Goal: Check status: Check status

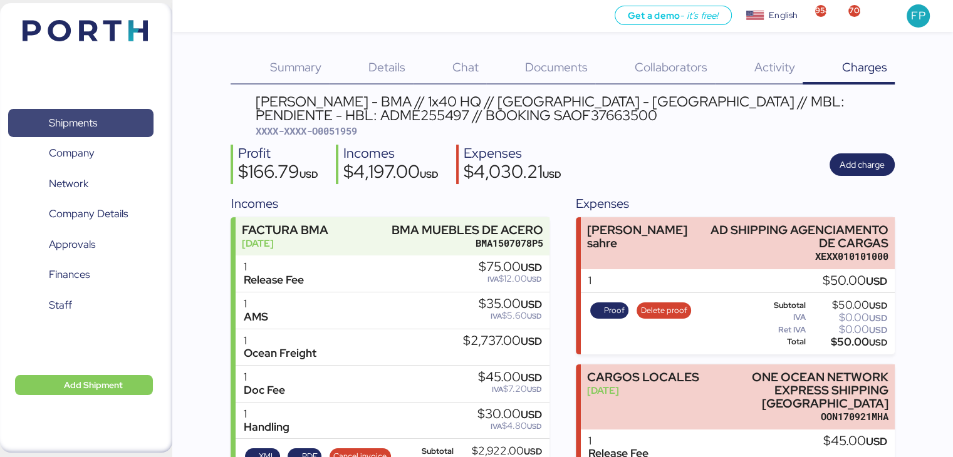
click at [112, 126] on span "Shipments" at bounding box center [80, 123] width 135 height 18
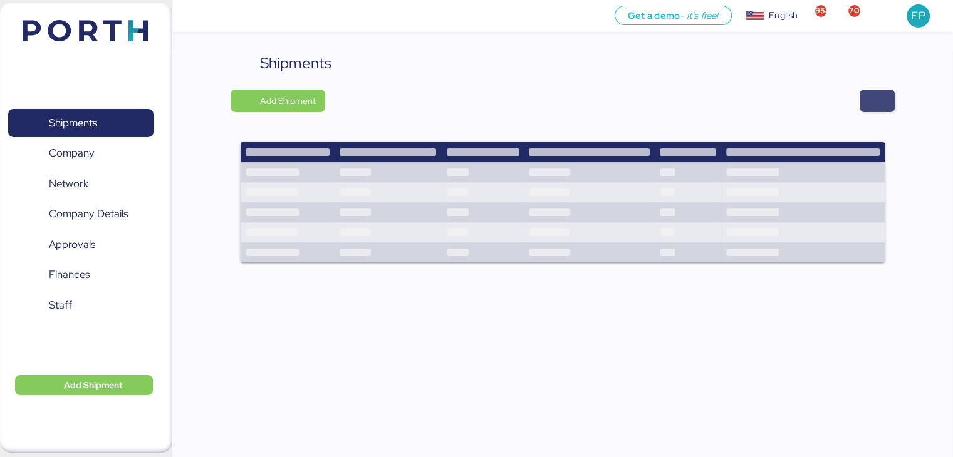
click at [892, 110] on span "button" at bounding box center [877, 101] width 35 height 23
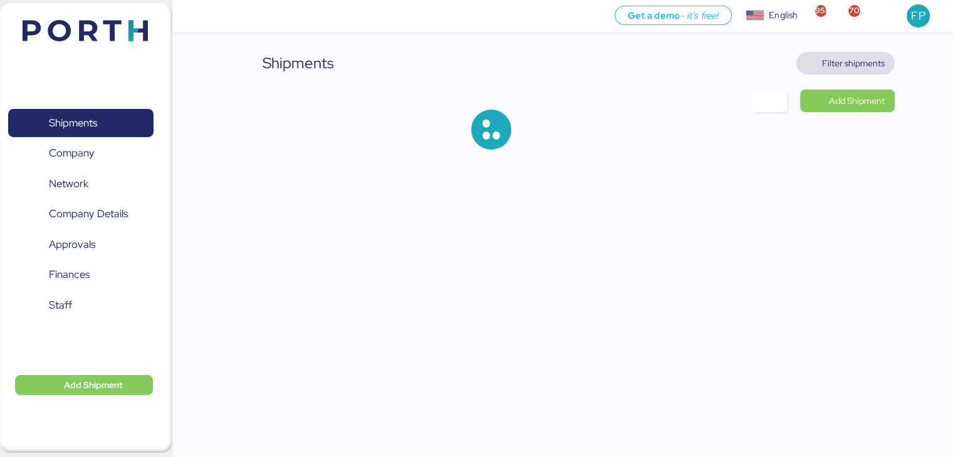
click at [837, 66] on span "Filter shipments" at bounding box center [853, 63] width 63 height 15
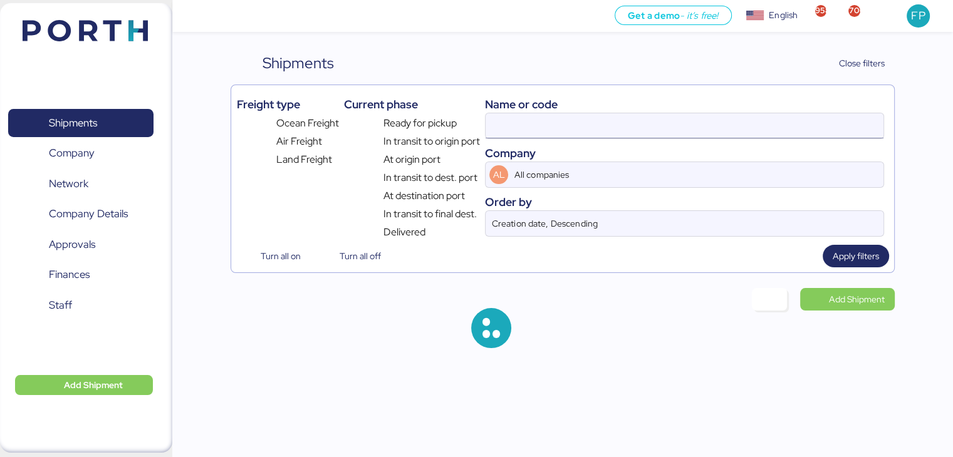
click at [517, 122] on input at bounding box center [684, 125] width 397 height 25
click at [517, 122] on input "52180" at bounding box center [684, 125] width 397 height 25
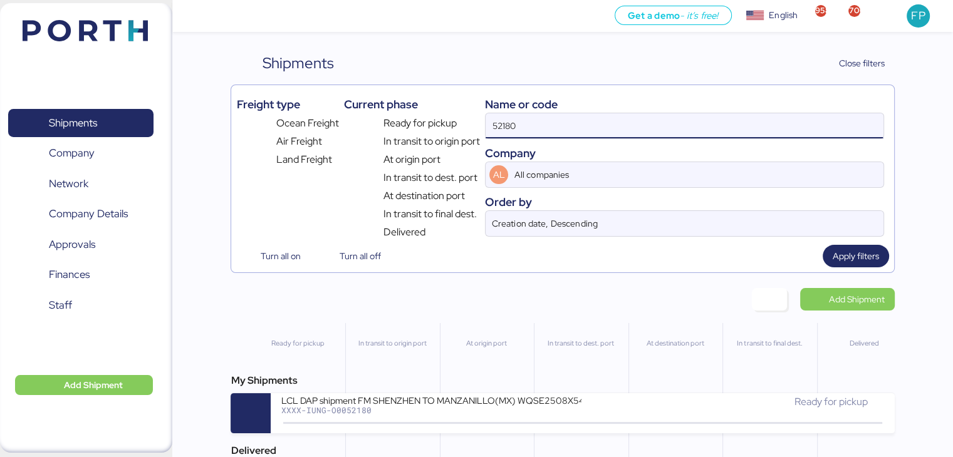
click at [519, 122] on input "52180" at bounding box center [684, 125] width 397 height 25
paste input "O0052215"
type input "O0052215"
click at [498, 394] on div "My Shipments YAMATO - MURATA / YMM-OI-247 / MBL: ONEYTYOFH2085700 / HBL: YTJTGI…" at bounding box center [562, 403] width 663 height 60
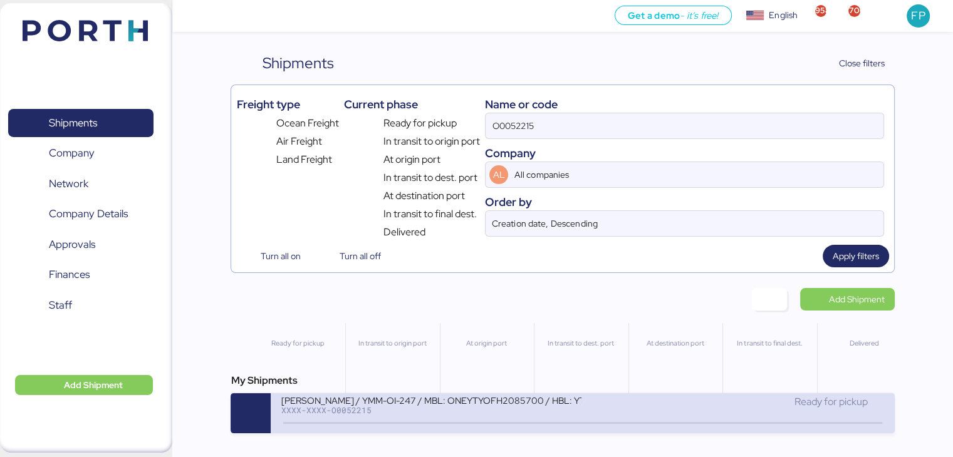
click at [516, 424] on div at bounding box center [582, 423] width 598 height 2
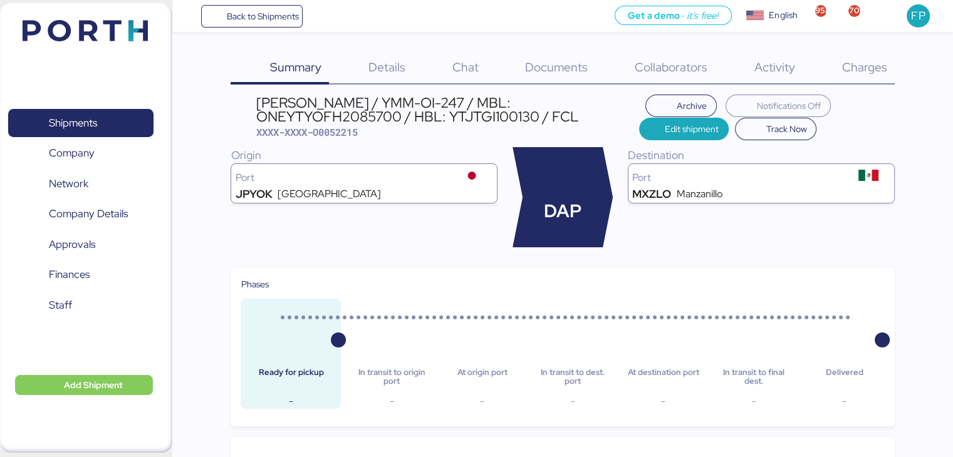
click at [856, 71] on span "Charges" at bounding box center [863, 67] width 45 height 16
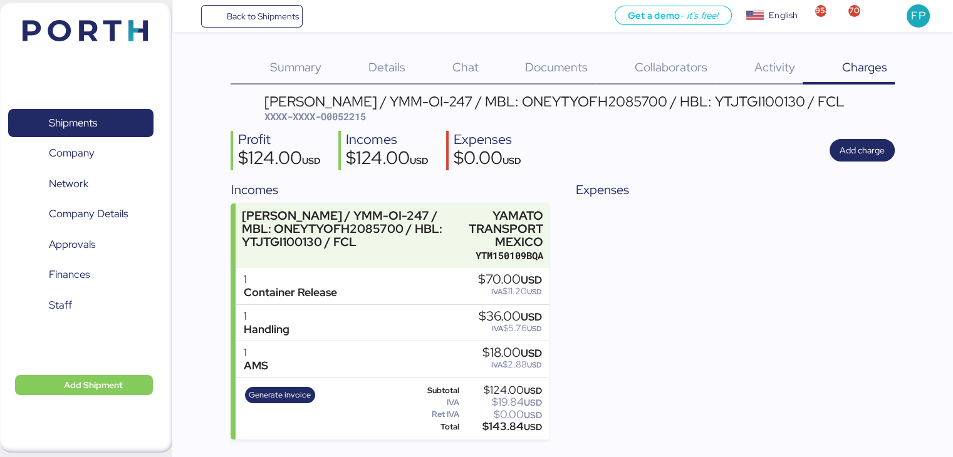
click at [348, 118] on span "XXXX-XXXX-O0052215" at bounding box center [314, 116] width 101 height 13
copy span "O0052215"
click at [67, 128] on span "Shipments" at bounding box center [73, 123] width 48 height 18
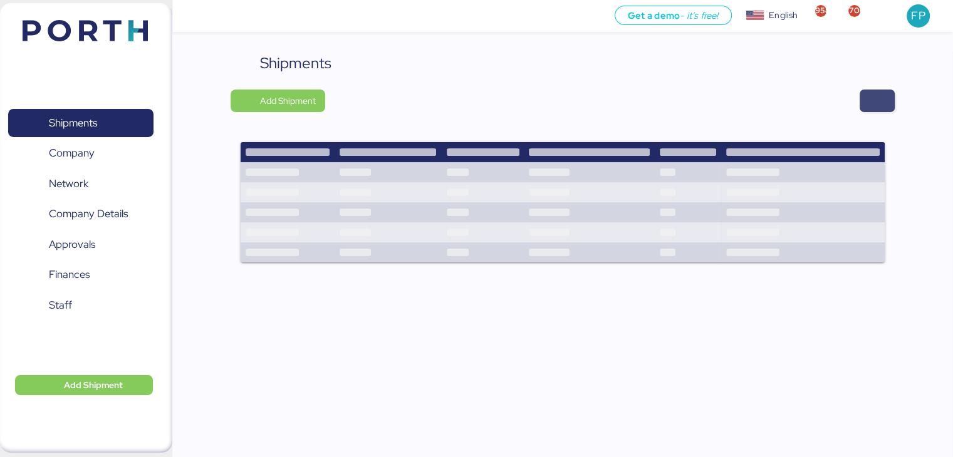
click at [865, 91] on span "button" at bounding box center [877, 101] width 35 height 23
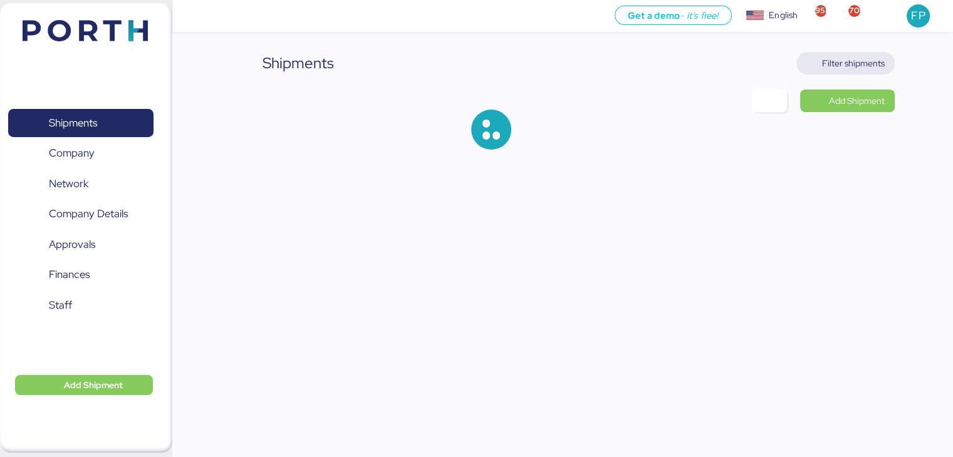
click at [851, 67] on span "Filter shipments" at bounding box center [853, 63] width 63 height 15
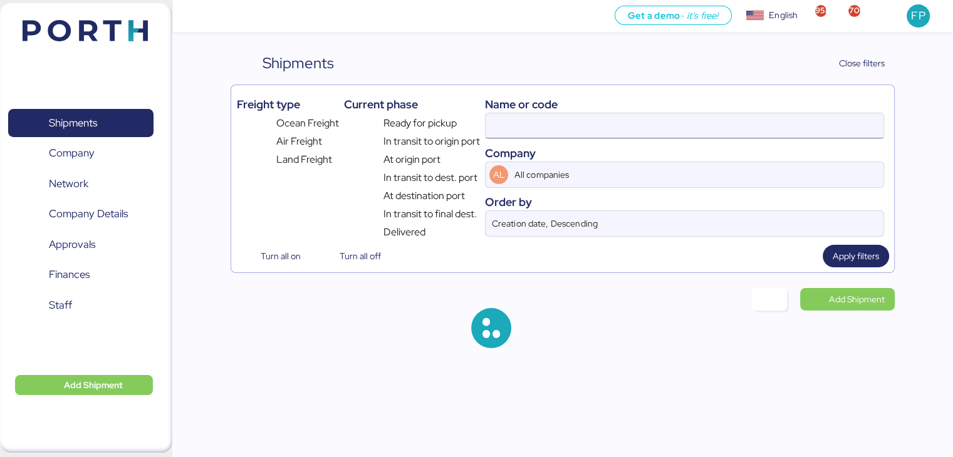
click at [507, 132] on input at bounding box center [684, 125] width 397 height 25
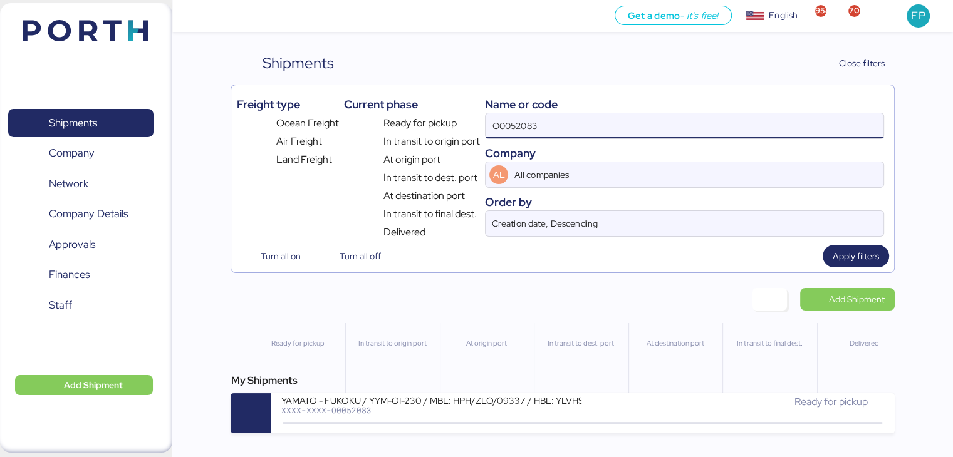
click at [507, 132] on input "O0052083" at bounding box center [684, 125] width 397 height 25
paste input "1959"
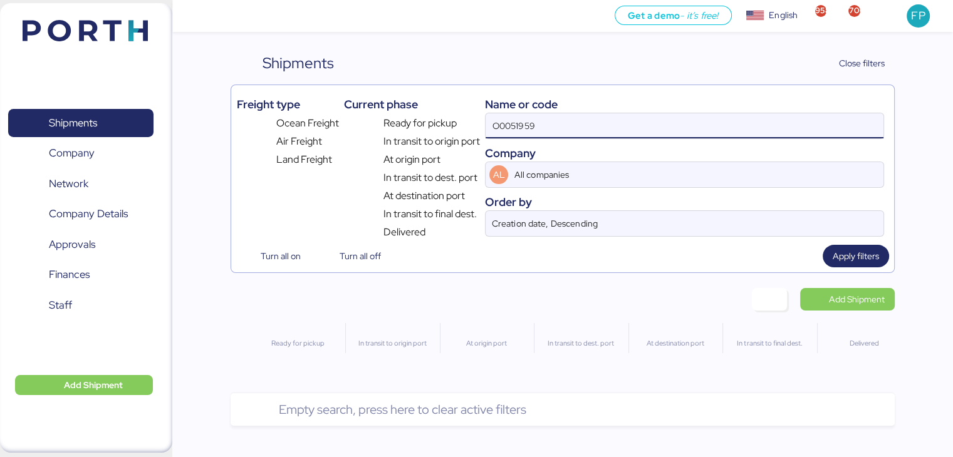
type input "O0051959"
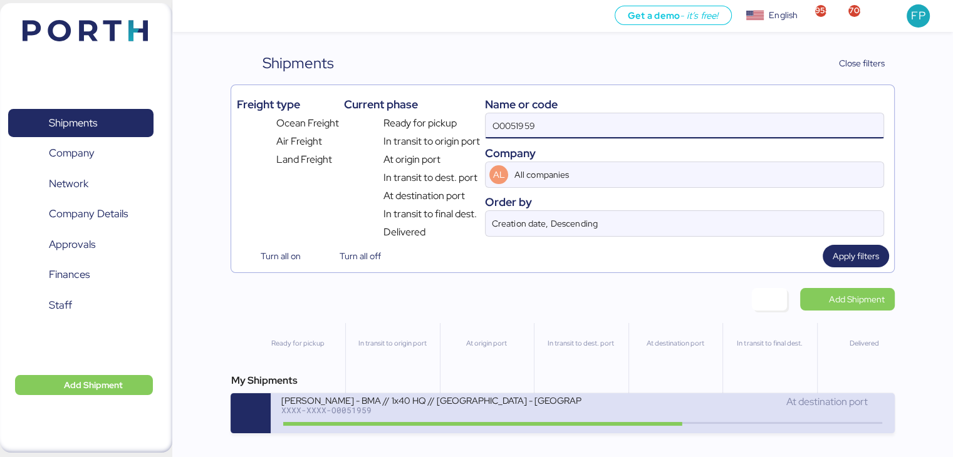
click at [411, 400] on div "[PERSON_NAME] - BMA // 1x40 HQ // [GEOGRAPHIC_DATA] - [GEOGRAPHIC_DATA] // MBL:…" at bounding box center [431, 400] width 301 height 11
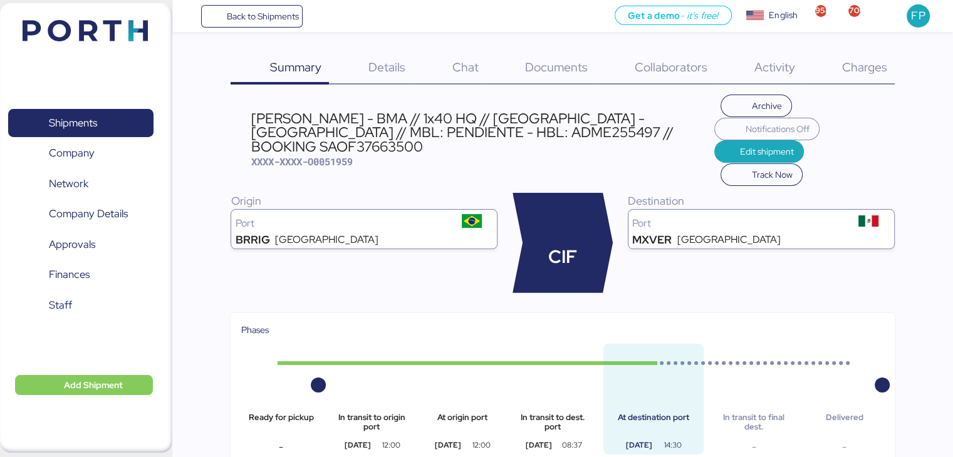
click at [852, 70] on span "Charges" at bounding box center [863, 67] width 45 height 16
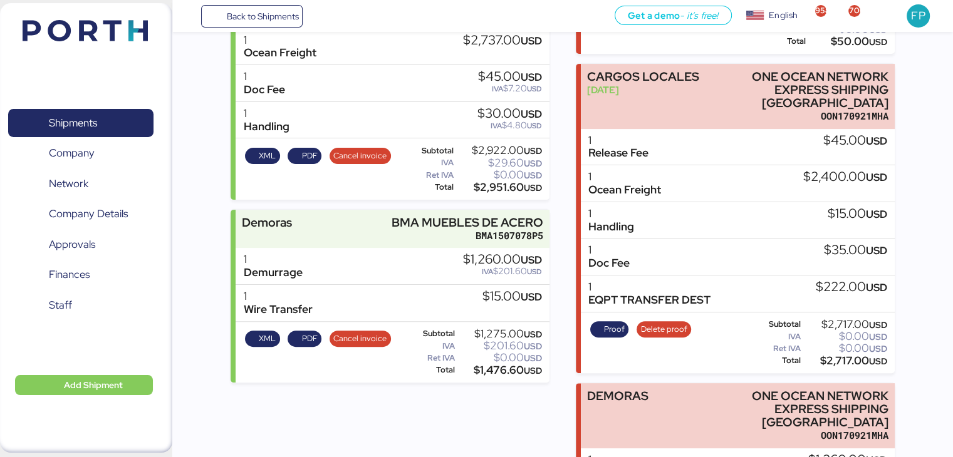
scroll to position [252, 0]
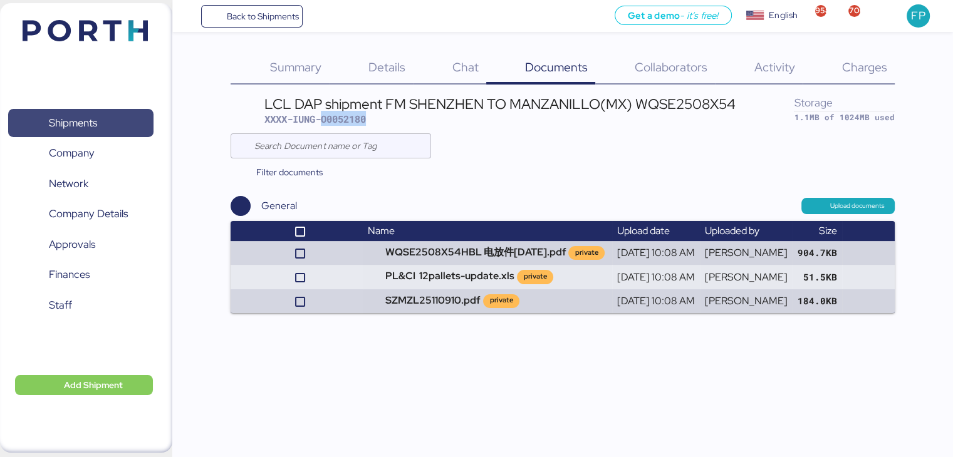
click at [33, 132] on span "Shipments" at bounding box center [80, 123] width 135 height 18
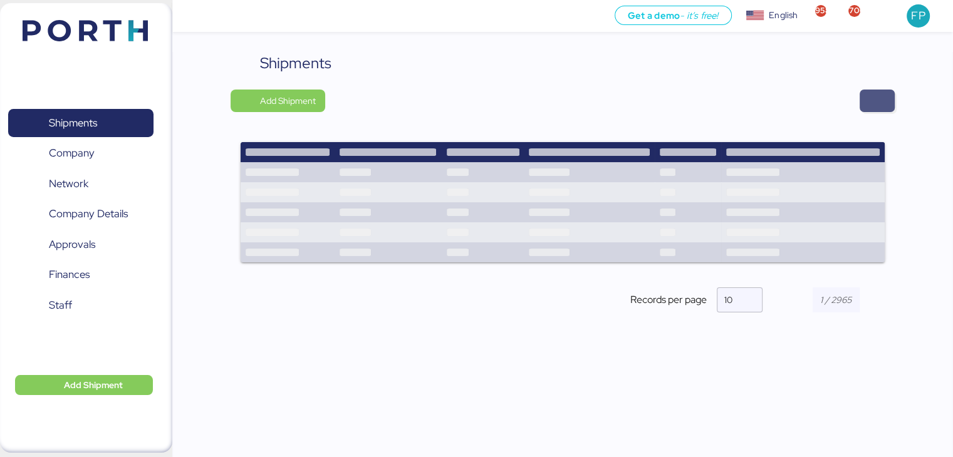
click at [883, 107] on span "button" at bounding box center [877, 101] width 15 height 18
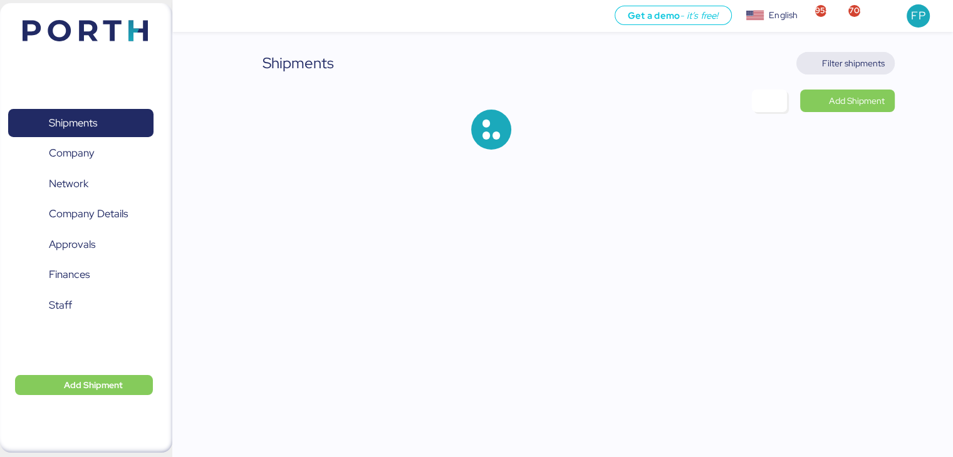
click at [869, 60] on span "Filter shipments" at bounding box center [853, 63] width 63 height 15
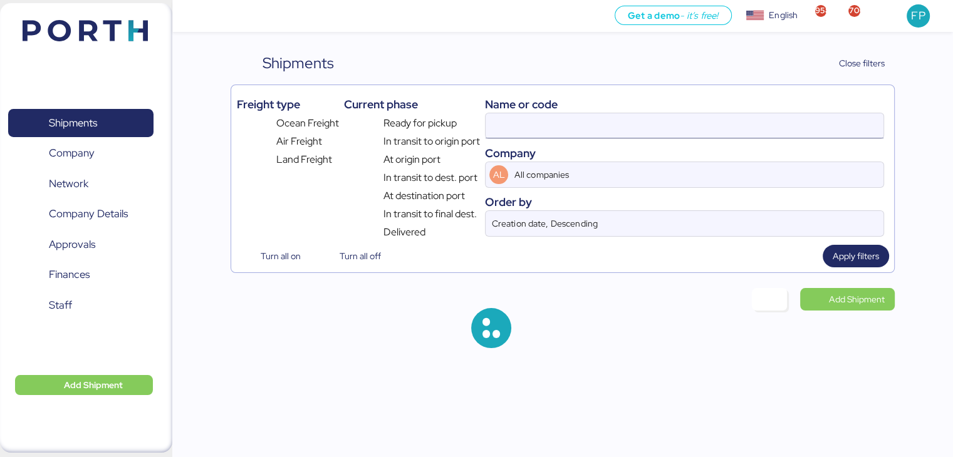
click at [511, 135] on input at bounding box center [684, 125] width 397 height 25
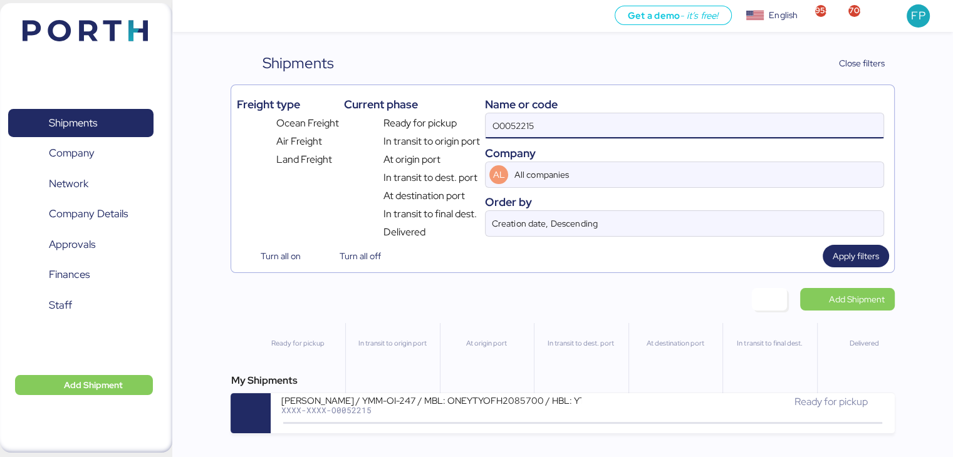
click at [511, 135] on input "O0052215" at bounding box center [684, 125] width 397 height 25
paste input "097"
type input "O0052097"
click at [511, 135] on input "O0052097" at bounding box center [684, 125] width 397 height 25
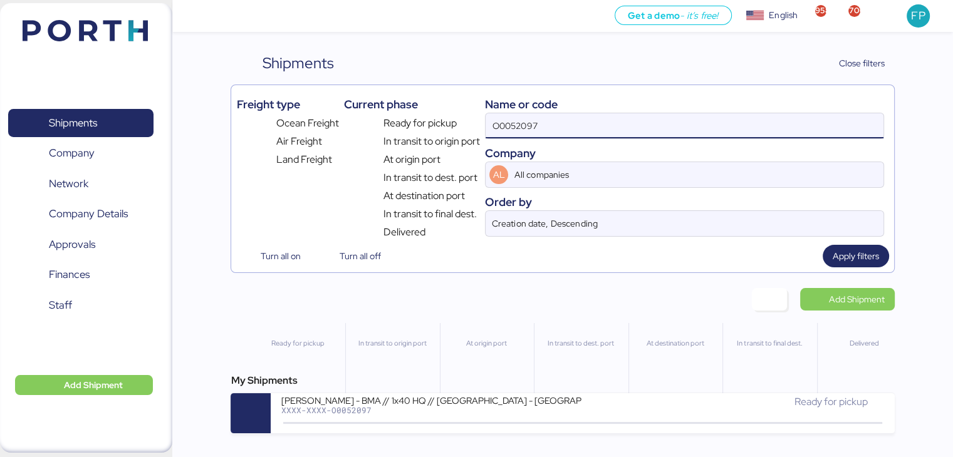
click at [511, 135] on input "O0052097" at bounding box center [684, 125] width 397 height 25
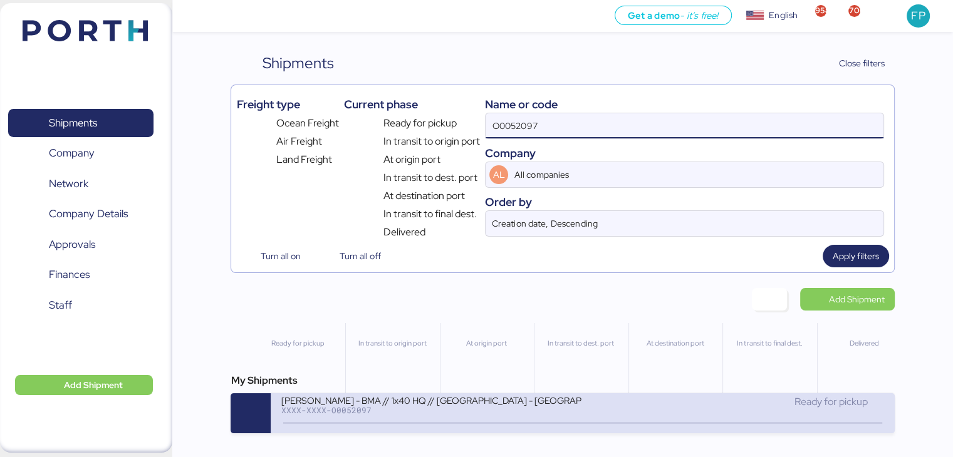
click at [425, 399] on div "BERTOLINI - BMA // 1x40 HQ // RIO DE JANEIRO - Veracruz // MBL:Pendiente - HBL:…" at bounding box center [431, 400] width 301 height 11
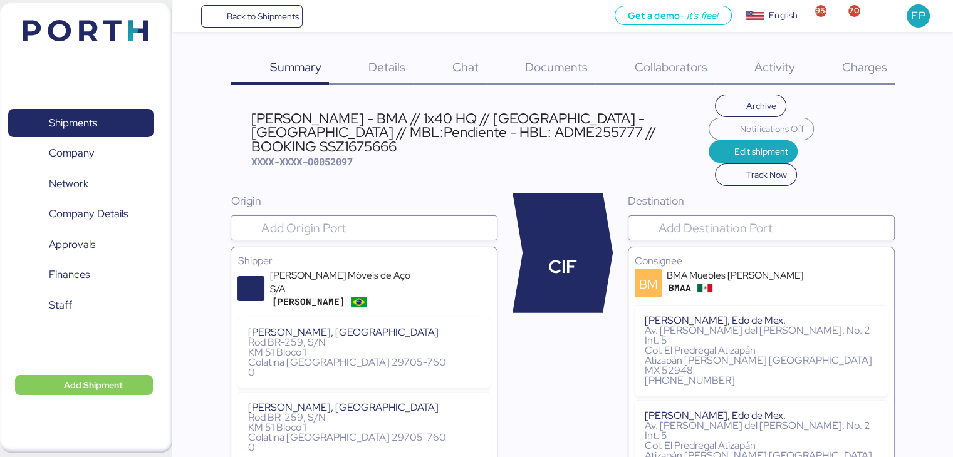
click at [870, 78] on div "Charges 0" at bounding box center [849, 68] width 92 height 33
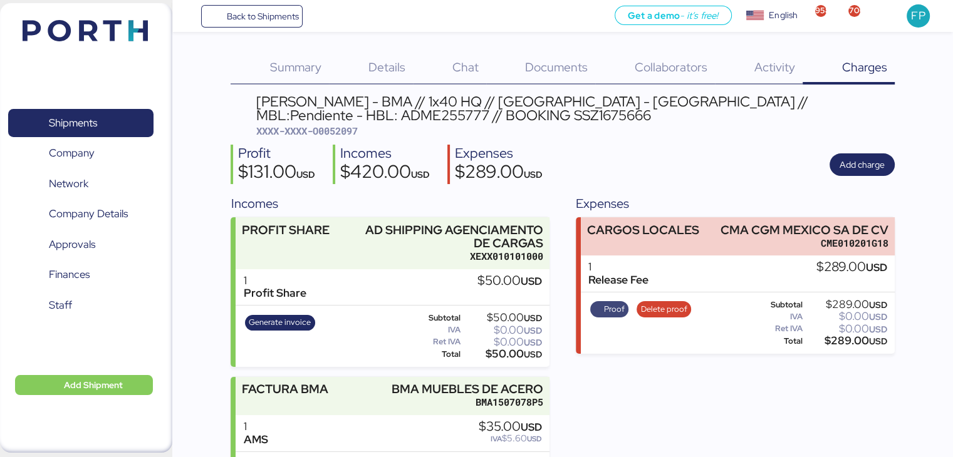
click at [614, 304] on span "Proof" at bounding box center [614, 310] width 21 height 14
click at [80, 121] on span "Shipments" at bounding box center [73, 123] width 48 height 18
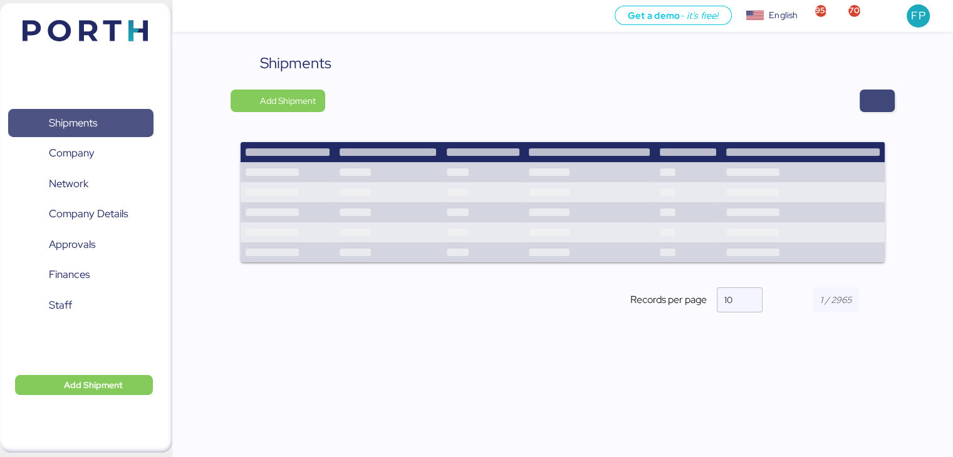
click at [879, 104] on span "button" at bounding box center [877, 101] width 15 height 18
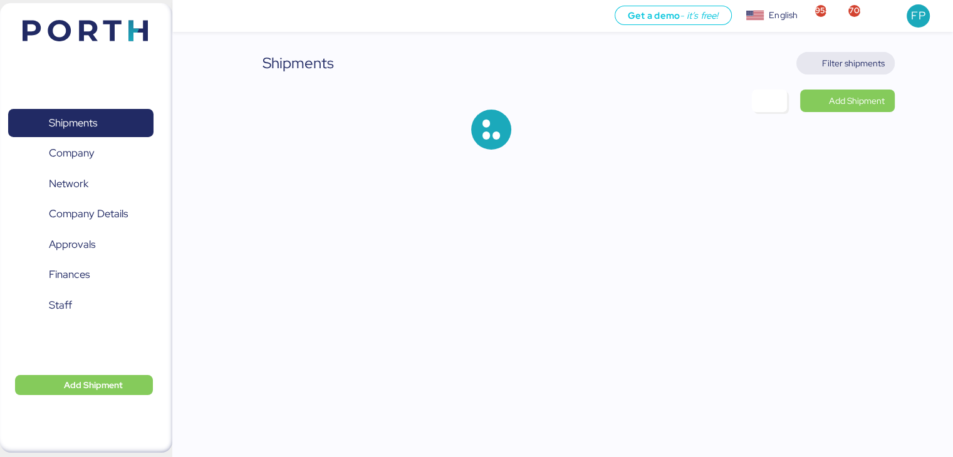
click at [818, 66] on span "Filter shipments" at bounding box center [845, 64] width 78 height 18
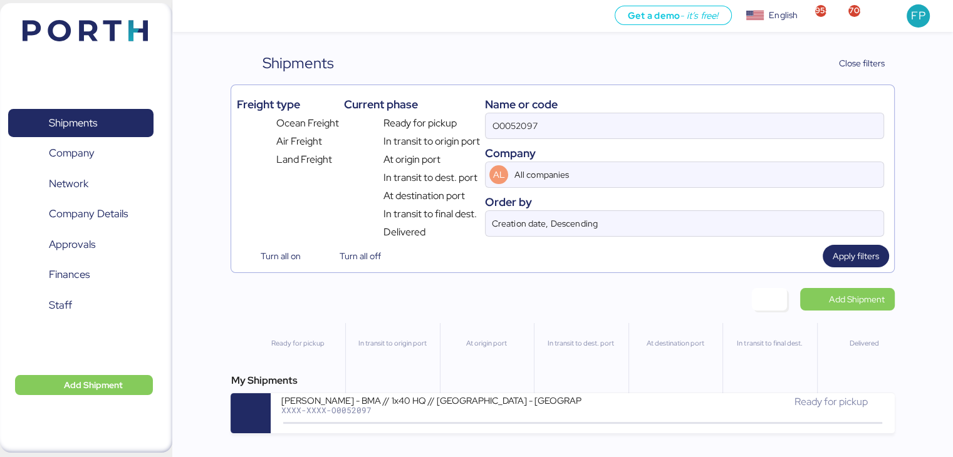
click at [519, 110] on div "Name or code" at bounding box center [684, 104] width 398 height 17
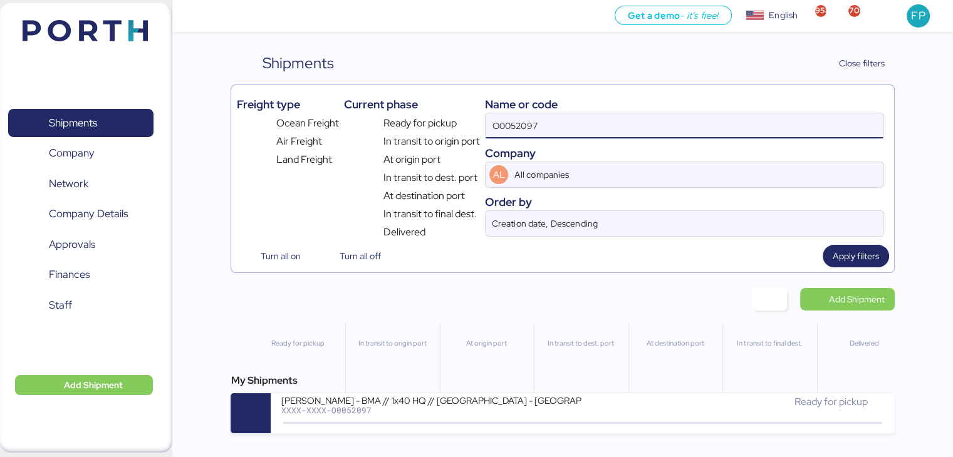
click at [499, 131] on input "O0052097" at bounding box center [684, 125] width 397 height 25
paste input "83"
type input "O0052083"
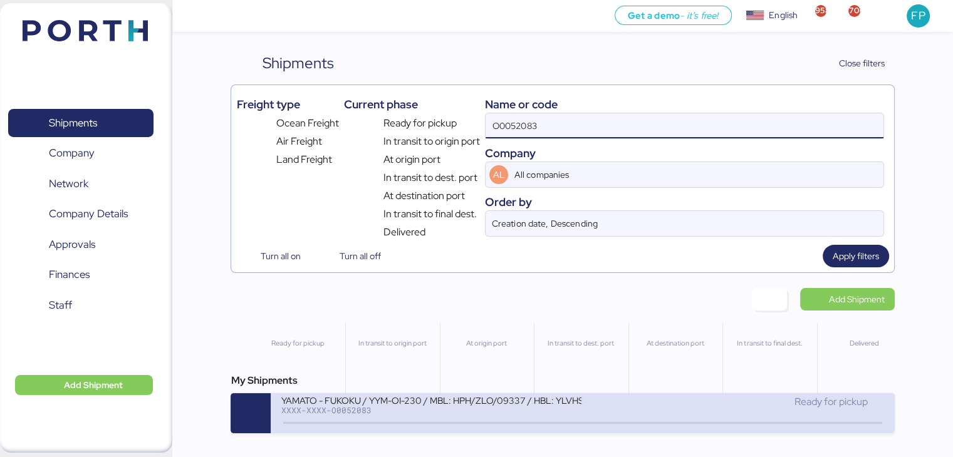
click at [442, 422] on div "YAMATO - FUKOKU / YYM-OI-230 / MBL: HPH/ZLO/09337 / HBL: YLVHS5082814 / LCL XXX…" at bounding box center [432, 408] width 302 height 27
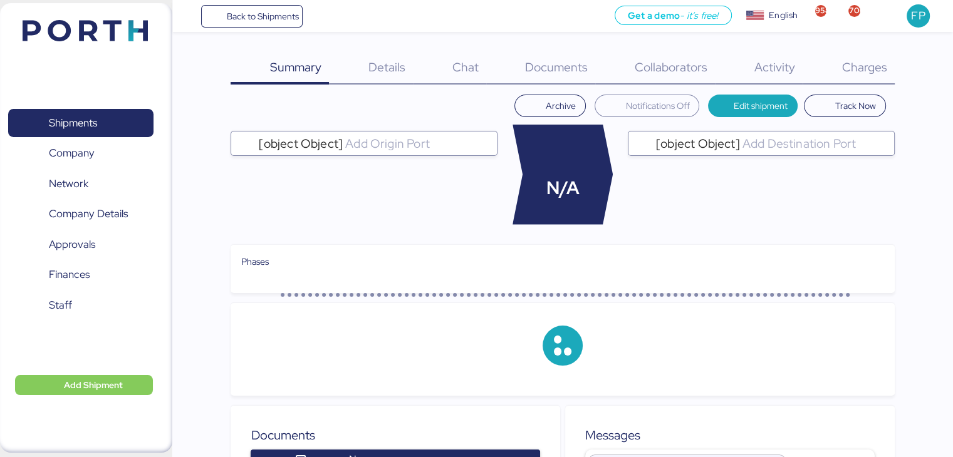
click at [838, 81] on div "Charges 0" at bounding box center [849, 68] width 92 height 33
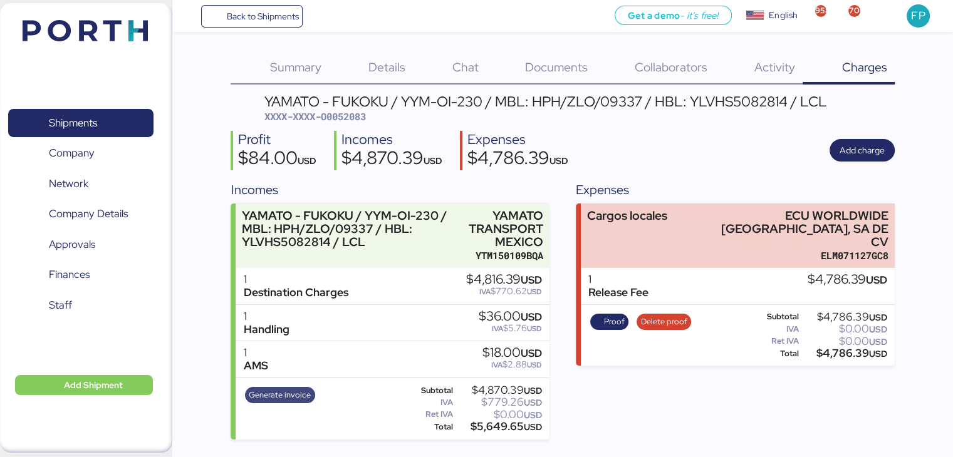
click at [289, 391] on span "Generate invoice" at bounding box center [280, 395] width 62 height 14
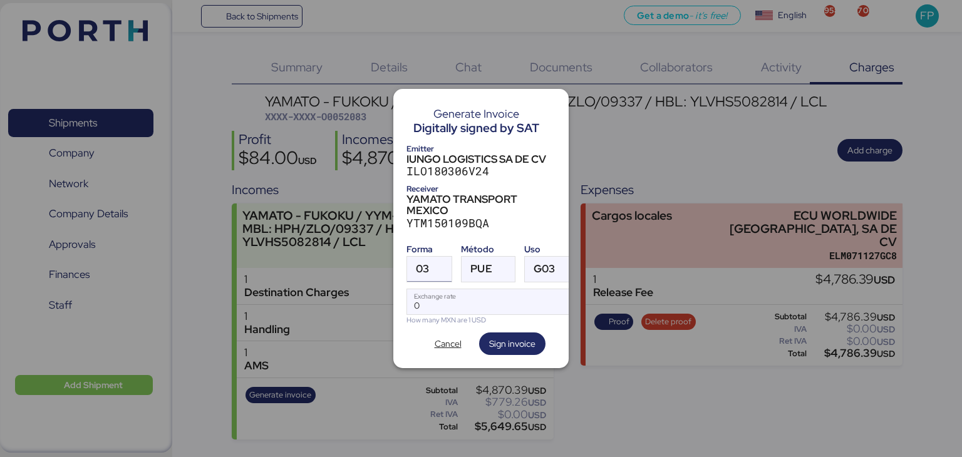
click at [442, 269] on div at bounding box center [440, 269] width 23 height 25
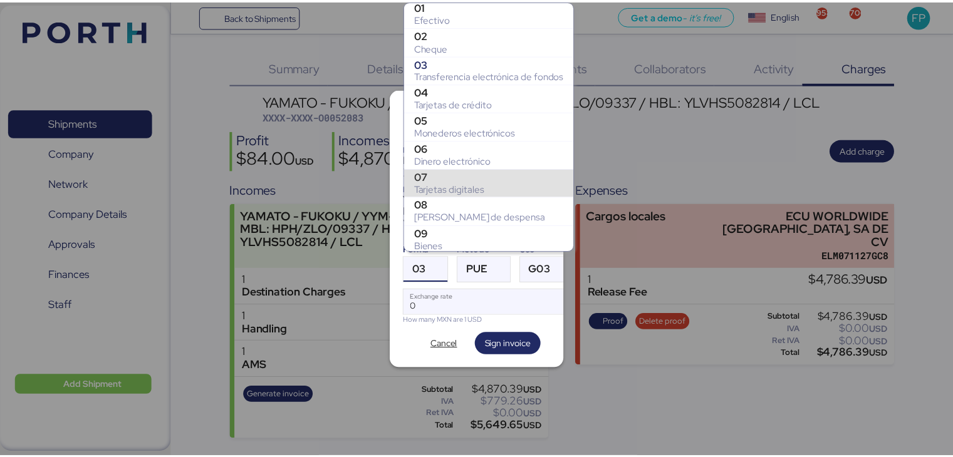
scroll to position [236, 0]
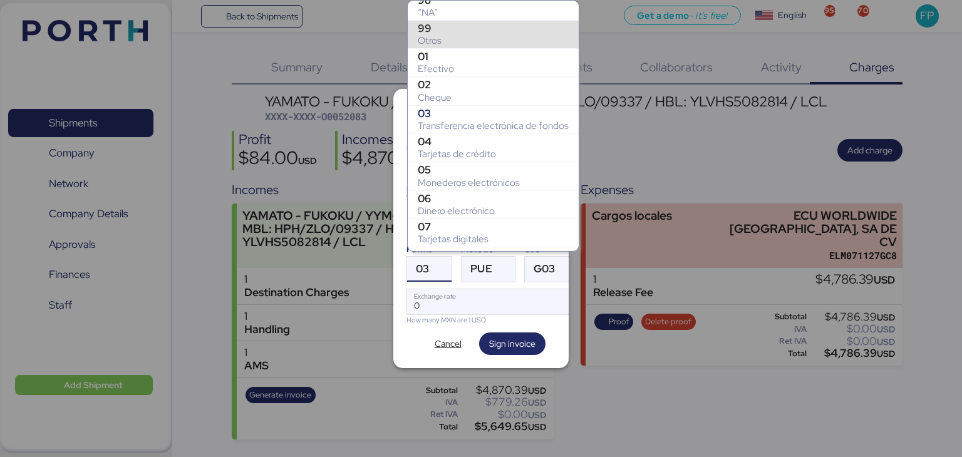
click at [456, 24] on div "99" at bounding box center [493, 28] width 151 height 13
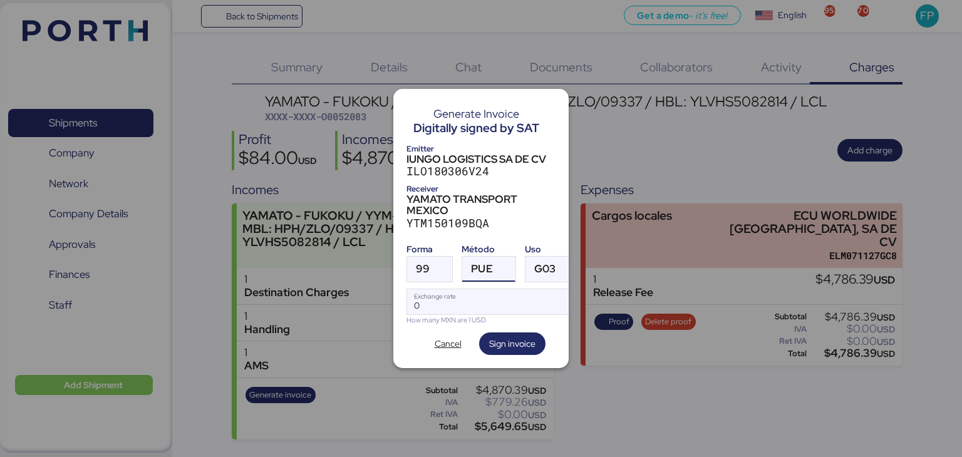
click at [472, 257] on div "PUE" at bounding box center [481, 269] width 21 height 25
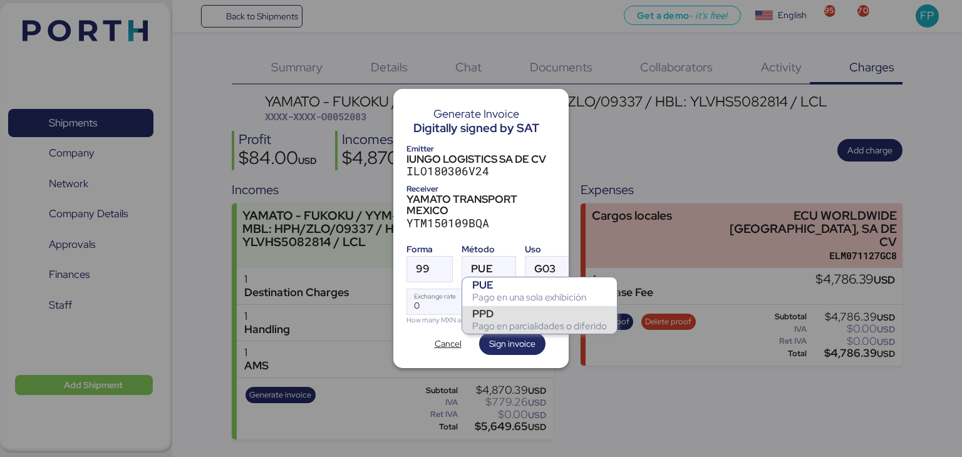
click at [506, 325] on div "Pago en parcialidades o diferido" at bounding box center [539, 326] width 135 height 13
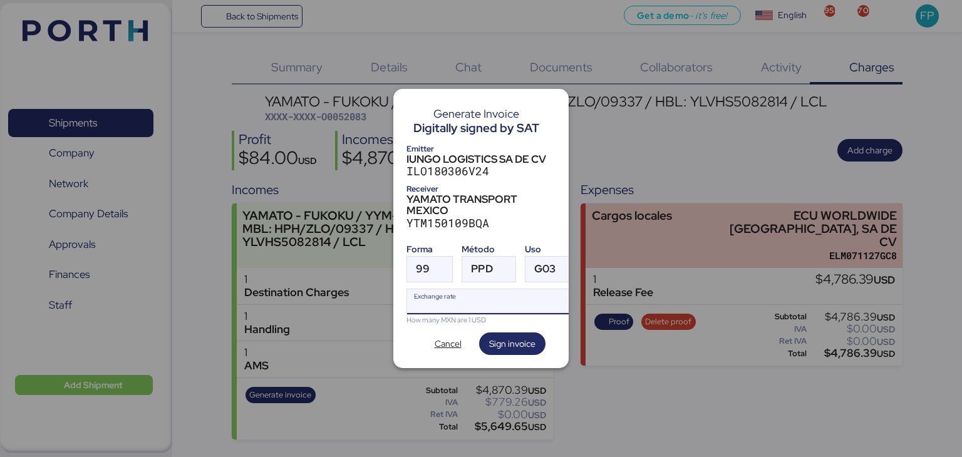
click at [434, 299] on input "Exchange rate" at bounding box center [492, 301] width 171 height 25
type input "0"
paste input "18.3935"
type input "18.3935"
click at [496, 336] on span "Sign invoice" at bounding box center [512, 343] width 46 height 15
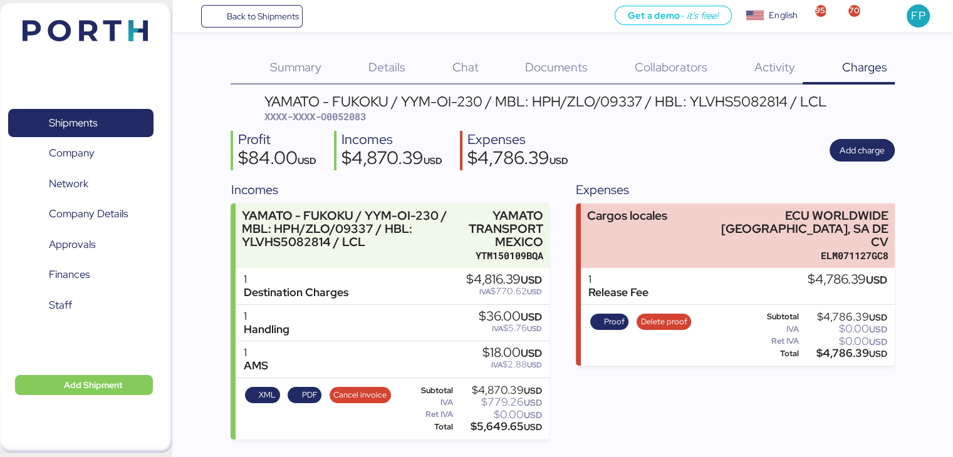
click at [362, 125] on div "YAMATO - FUKOKU / YYM-OI-230 / MBL: HPH/ZLO/09337 / HBL: YLVHS5082814 / LCL XXX…" at bounding box center [562, 267] width 663 height 345
click at [353, 122] on span "XXXX-XXXX-O0052083" at bounding box center [314, 116] width 101 height 13
copy span "O0052083"
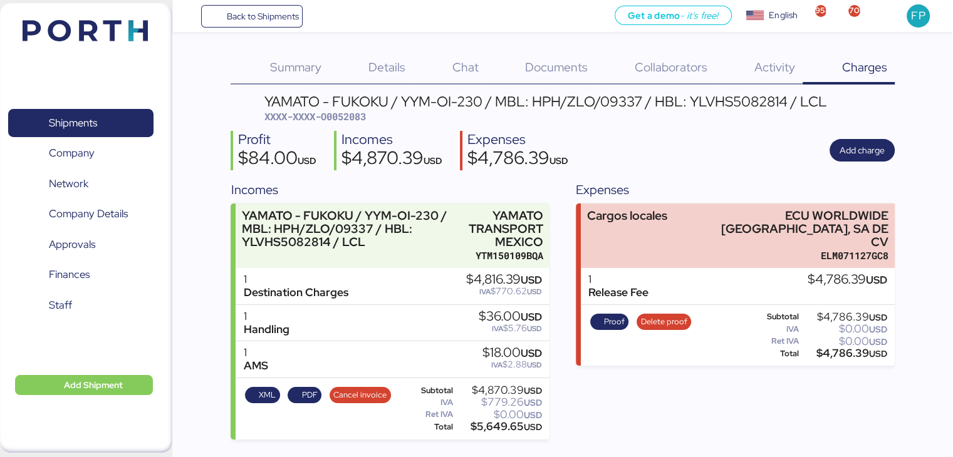
click at [836, 349] on div "$4,786.39 USD" at bounding box center [844, 353] width 86 height 9
copy div "4,786.39"
click at [482, 423] on div "$5,649.65 USD" at bounding box center [498, 426] width 86 height 9
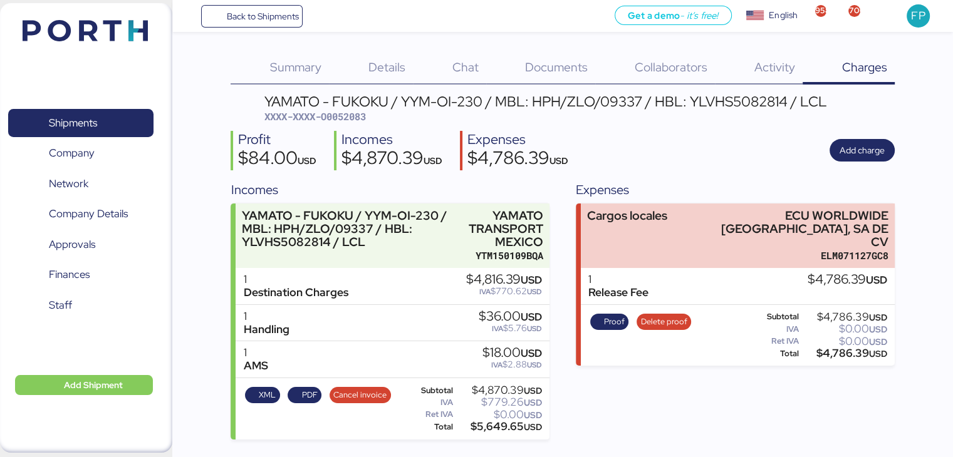
copy div "5,649.65"
drag, startPoint x: 398, startPoint y: 100, endPoint x: 484, endPoint y: 98, distance: 85.2
click at [484, 98] on div "YAMATO - FUKOKU / YYM-OI-230 / MBL: HPH/ZLO/09337 / HBL: YLVHS5082814 / LCL" at bounding box center [545, 102] width 563 height 14
copy div "YYM-OI-230"
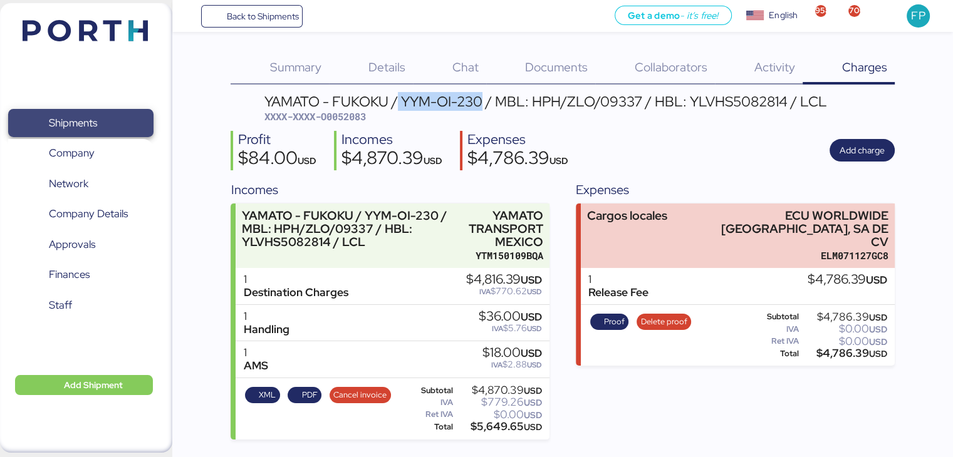
click at [105, 114] on span "Shipments" at bounding box center [80, 123] width 135 height 18
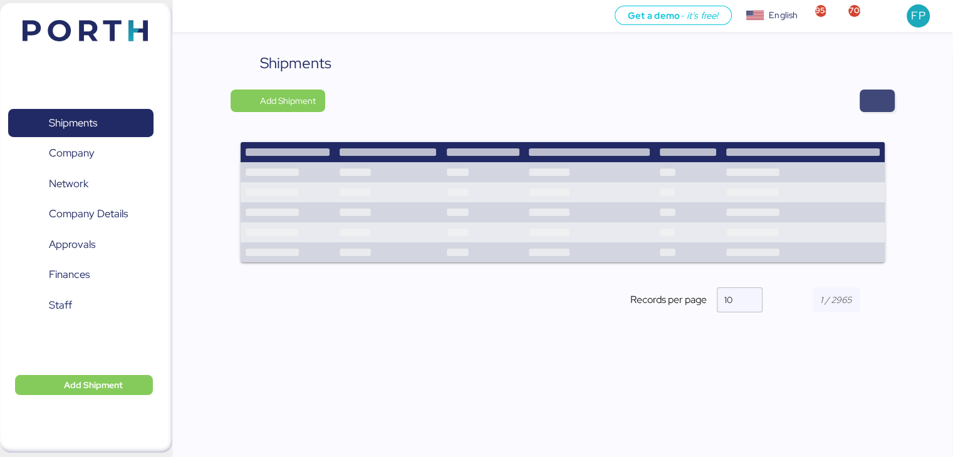
click at [890, 98] on span "button" at bounding box center [877, 101] width 35 height 23
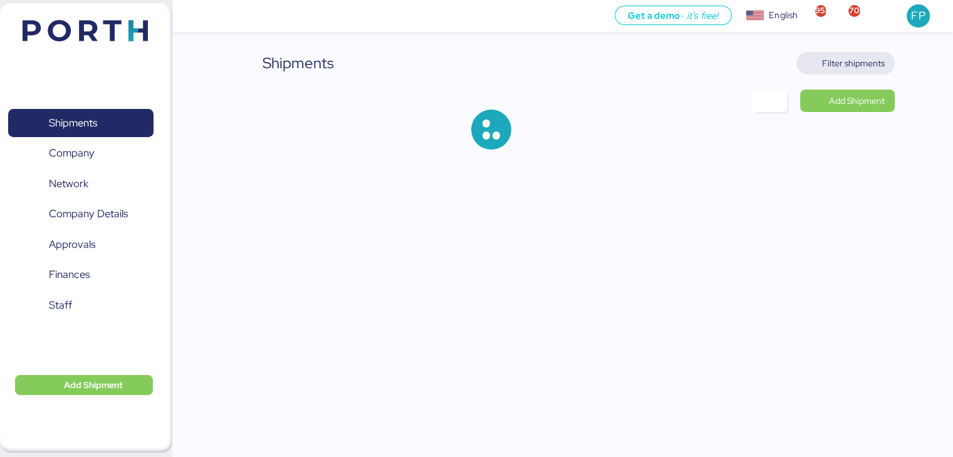
click at [828, 58] on span "Filter shipments" at bounding box center [853, 63] width 63 height 15
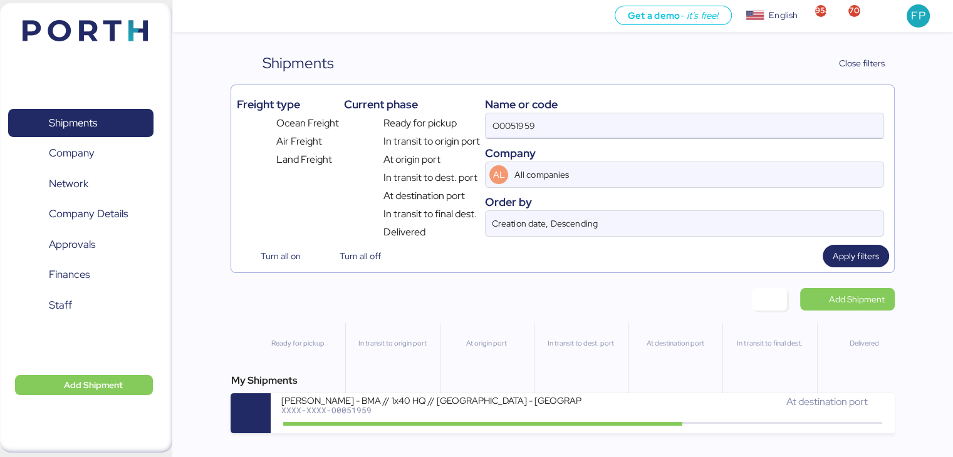
click at [519, 115] on input "O0051959" at bounding box center [684, 125] width 397 height 25
paste input "2070"
type input "O0052070"
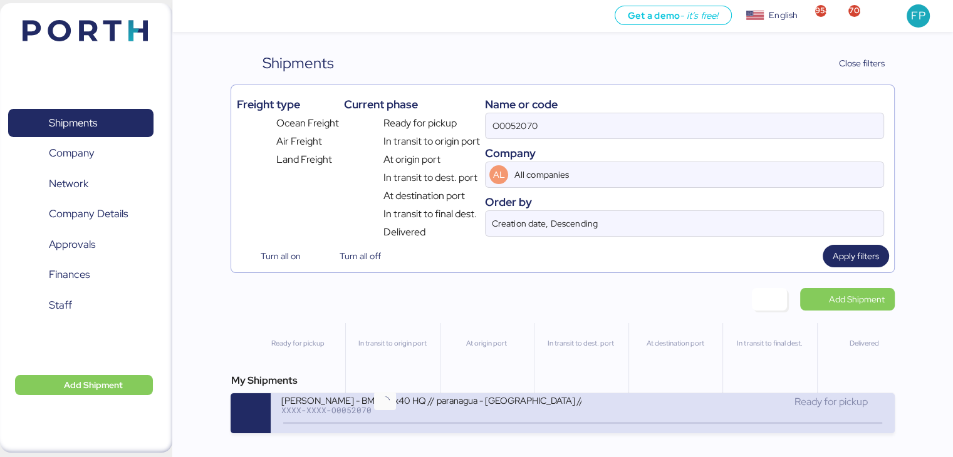
click at [411, 422] on icon at bounding box center [385, 424] width 60 height 14
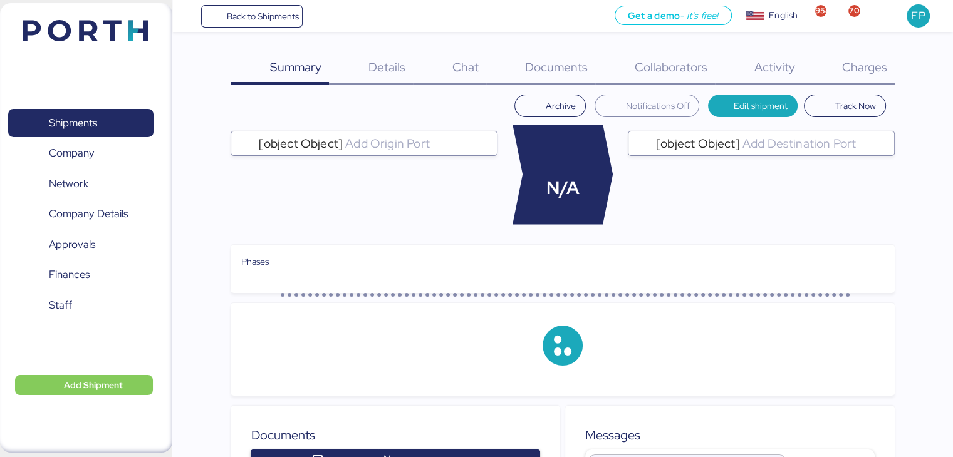
click at [863, 75] on div "Charges 0" at bounding box center [849, 68] width 92 height 33
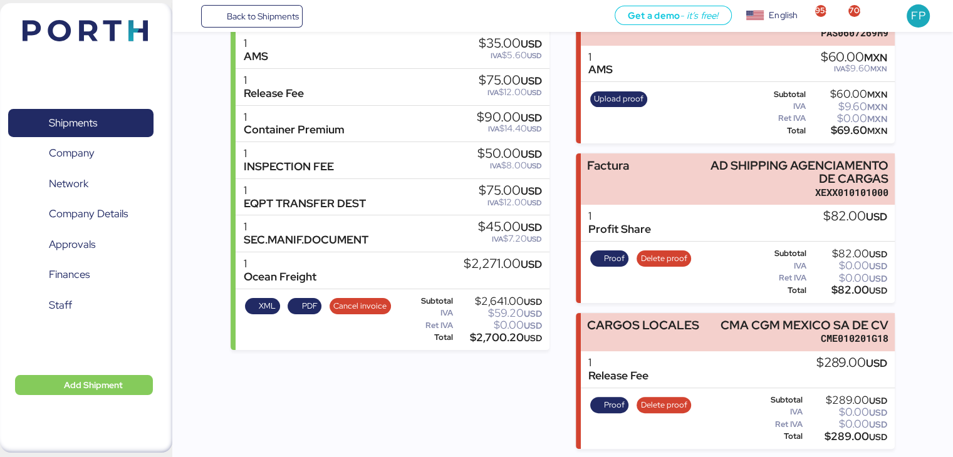
scroll to position [203, 0]
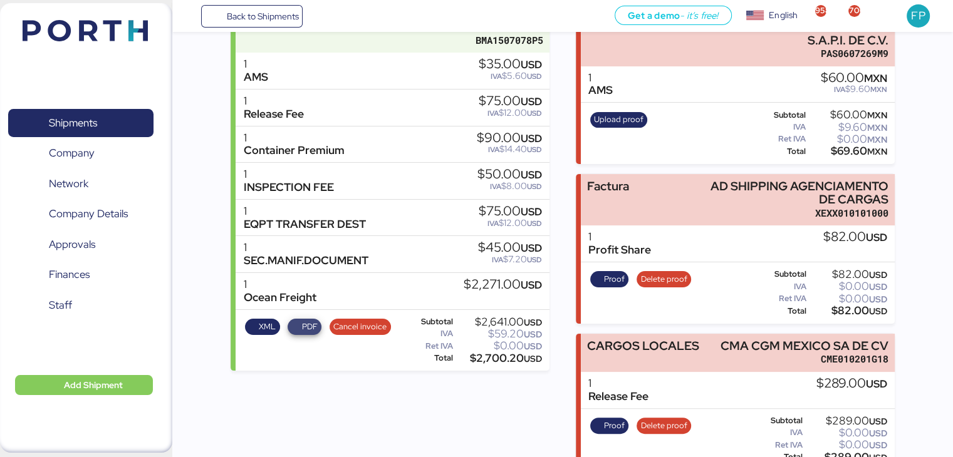
click at [309, 321] on span "PDF" at bounding box center [310, 327] width 16 height 14
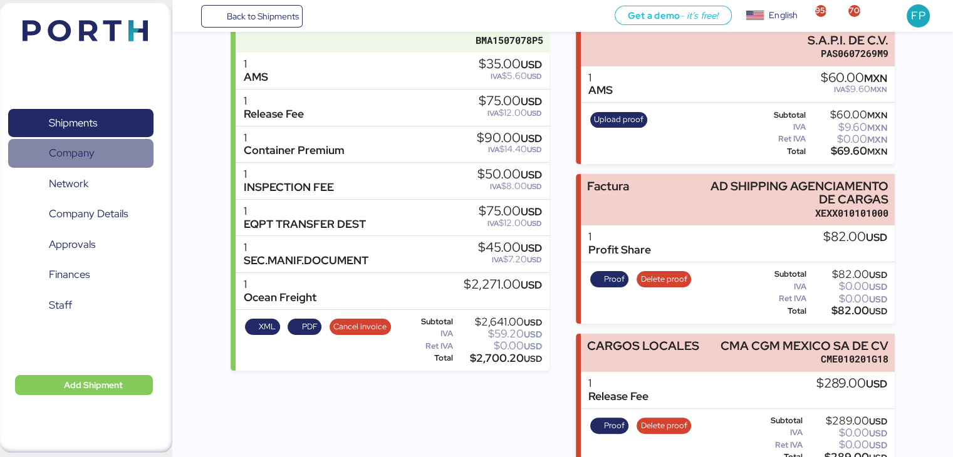
click at [103, 144] on span "Company" at bounding box center [80, 153] width 135 height 18
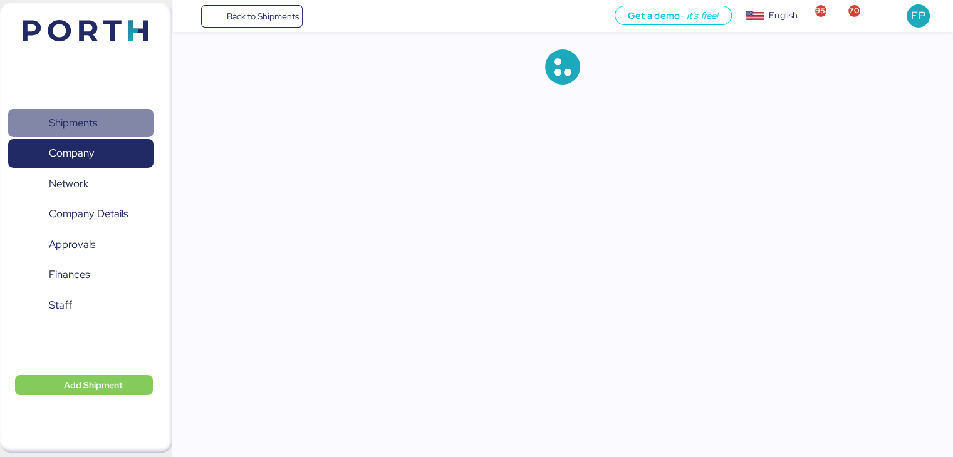
click at [59, 128] on span "Shipments" at bounding box center [73, 123] width 48 height 18
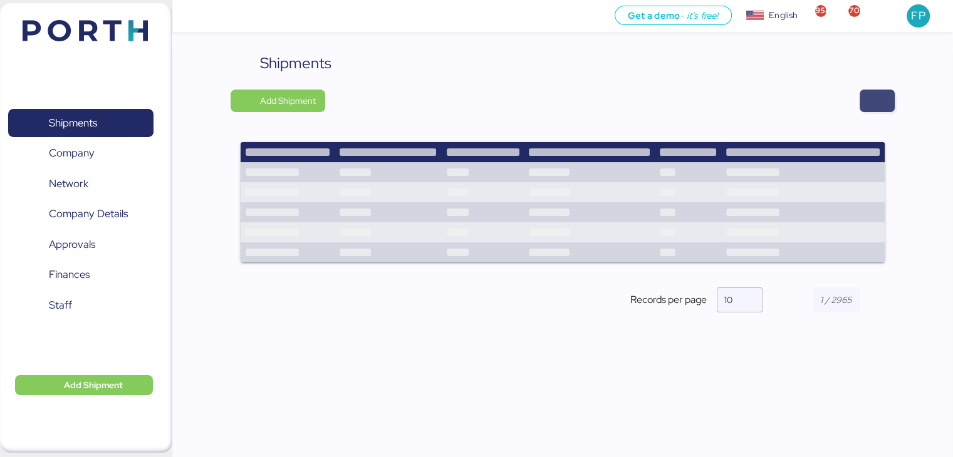
click at [870, 96] on span "button" at bounding box center [877, 101] width 15 height 18
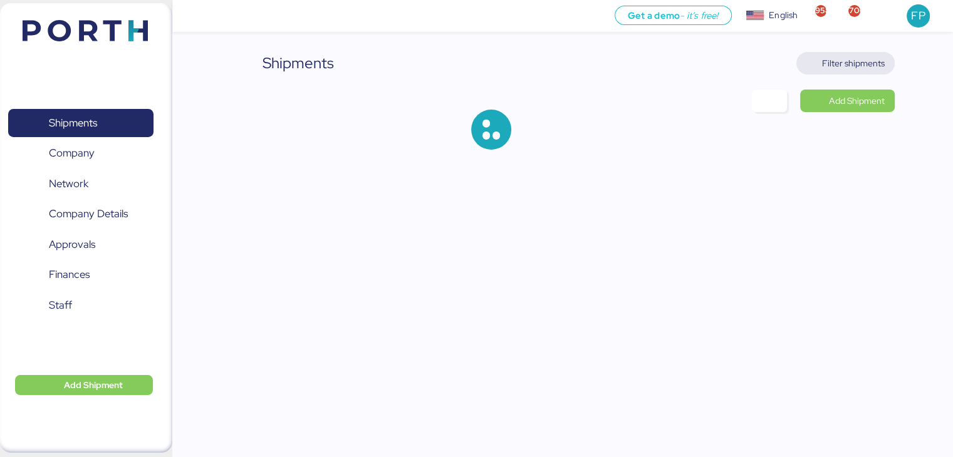
click at [863, 71] on span "Filter shipments" at bounding box center [845, 64] width 78 height 18
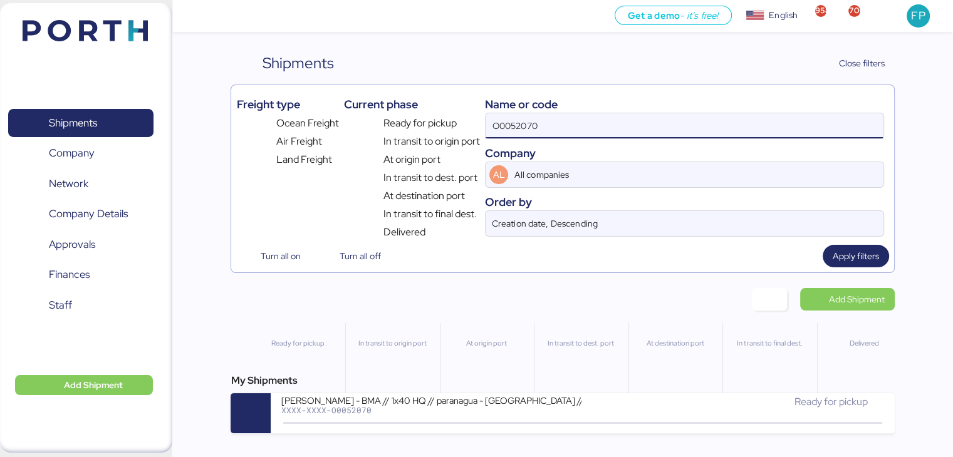
click at [509, 128] on input "O0052070" at bounding box center [684, 125] width 397 height 25
paste input "185"
type input "O0051850"
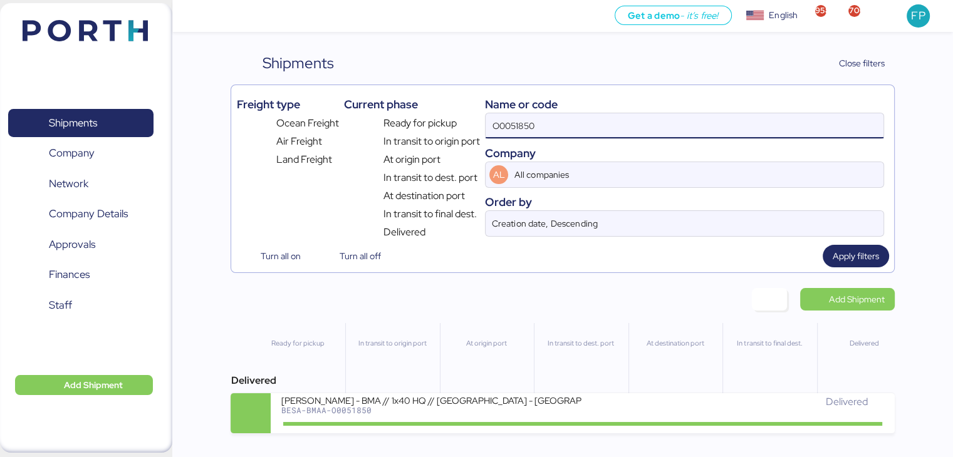
click at [486, 394] on div "At origin port" at bounding box center [486, 368] width 93 height 90
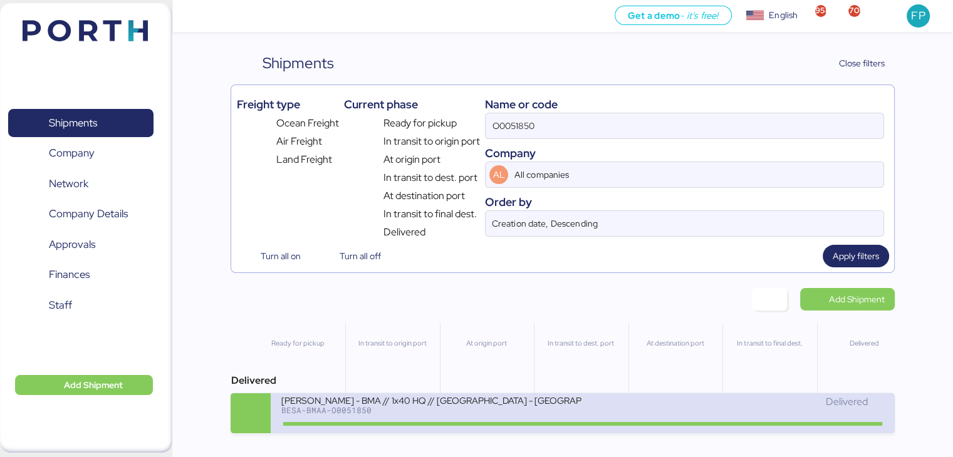
click at [492, 404] on div "BERTOLINI - BMA // 1x40 HQ // Rio de janeiro - Veracruz // MBL: ONEYSAOF3434080…" at bounding box center [431, 400] width 301 height 11
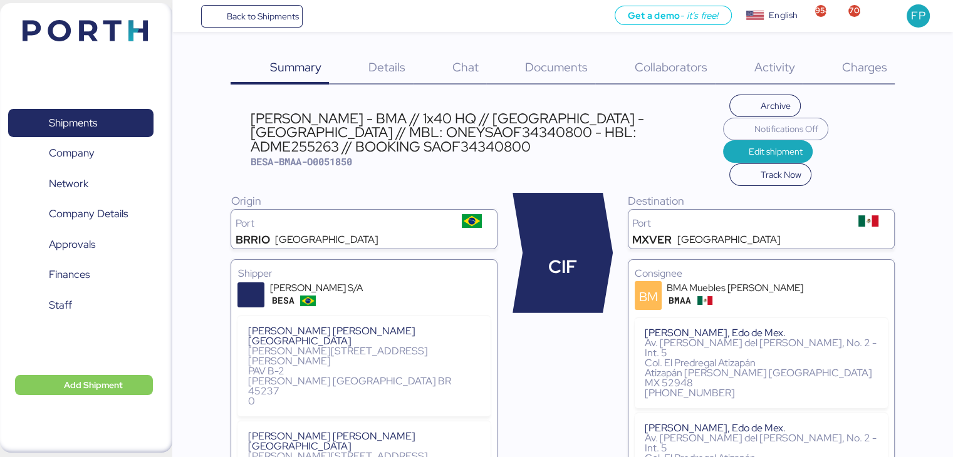
click at [868, 75] on div "Charges 0" at bounding box center [849, 68] width 92 height 33
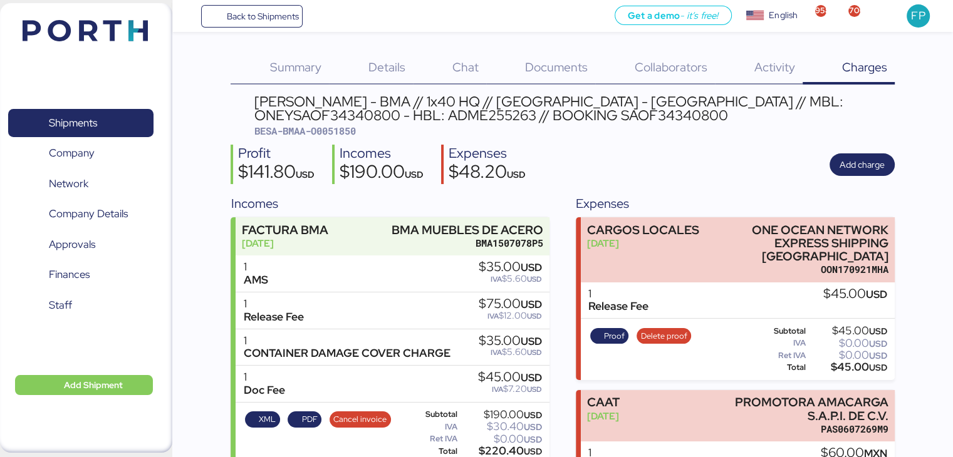
scroll to position [78, 0]
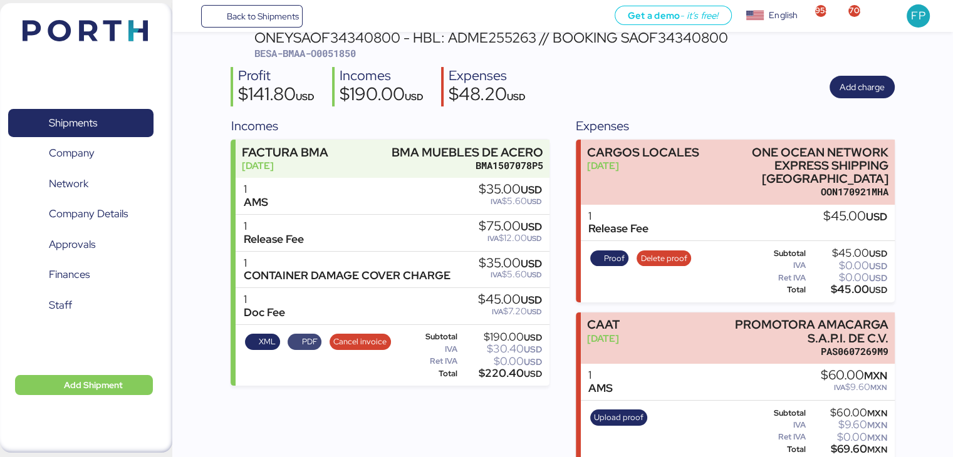
click at [300, 342] on span "PDF" at bounding box center [305, 342] width 26 height 14
click at [37, 126] on span "Shipments" at bounding box center [80, 123] width 135 height 18
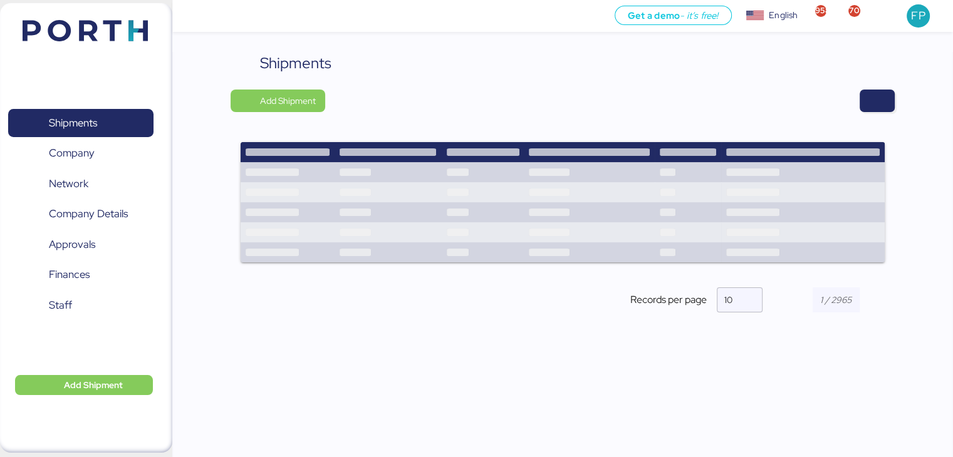
click at [96, 106] on div "Shipments 0 Company 0 Network 0 Company Details 0 Approvals 0 Finances 0 Staff 0" at bounding box center [81, 227] width 162 height 273
click at [101, 115] on span "Shipments" at bounding box center [80, 123] width 135 height 18
click at [878, 98] on span "button" at bounding box center [877, 101] width 15 height 18
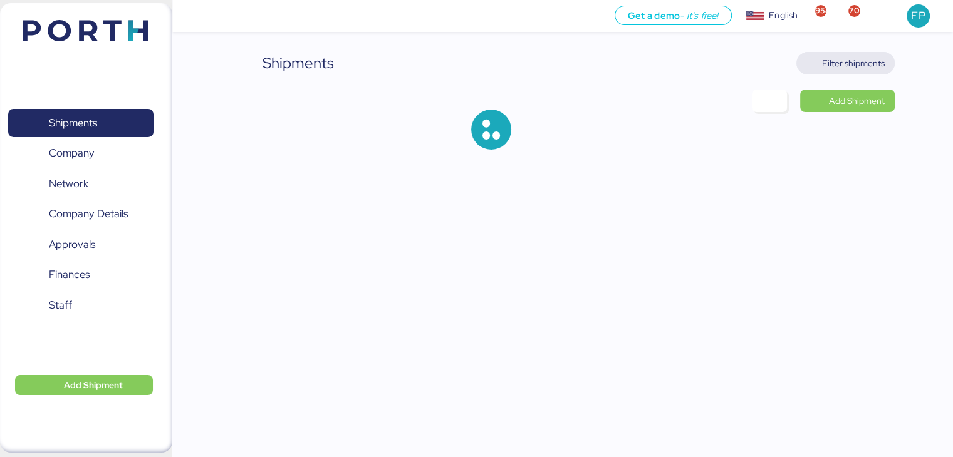
click at [853, 62] on span "Filter shipments" at bounding box center [853, 63] width 63 height 15
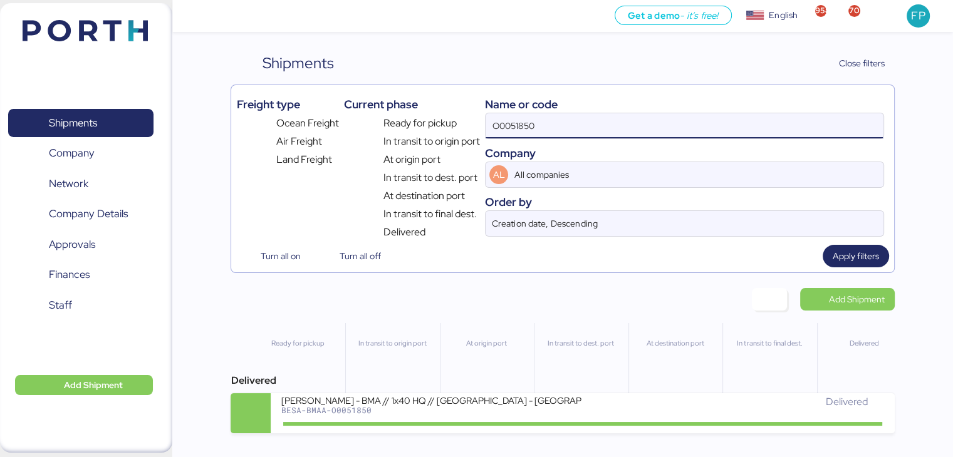
click at [498, 128] on input "O0051850" at bounding box center [684, 125] width 397 height 25
paste input "2097"
type input "O0052097"
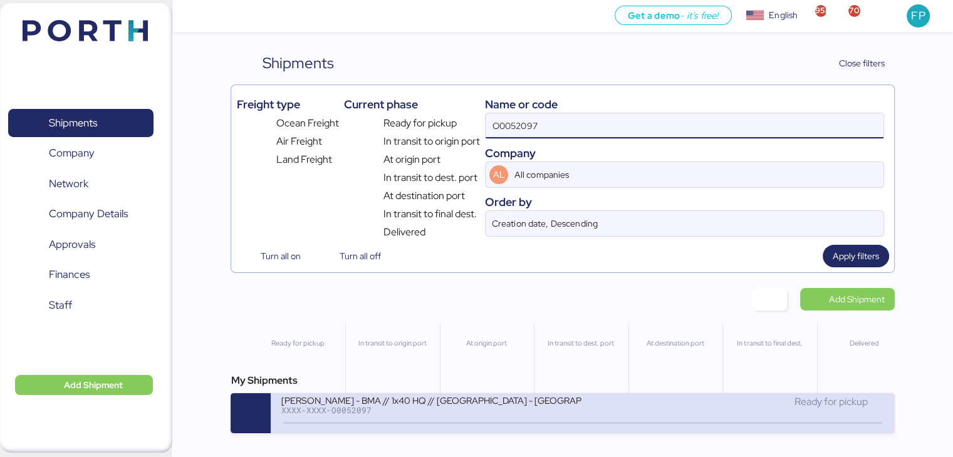
click at [470, 415] on div "XXXX-XXXX-O0052097" at bounding box center [431, 410] width 301 height 9
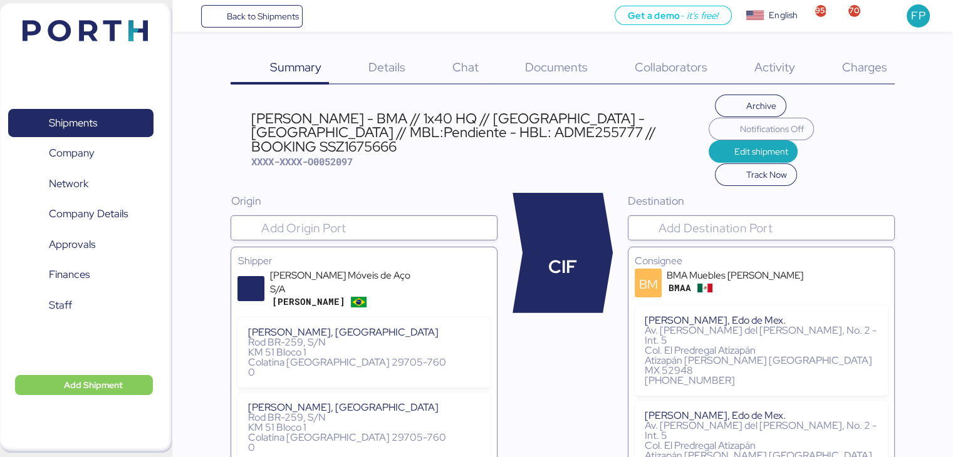
click at [890, 64] on div "Charges 0" at bounding box center [849, 68] width 92 height 33
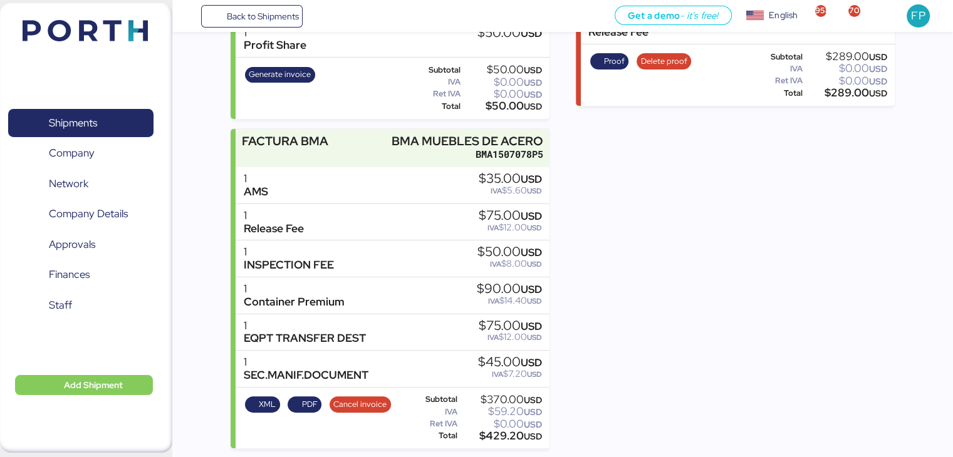
scroll to position [247, 0]
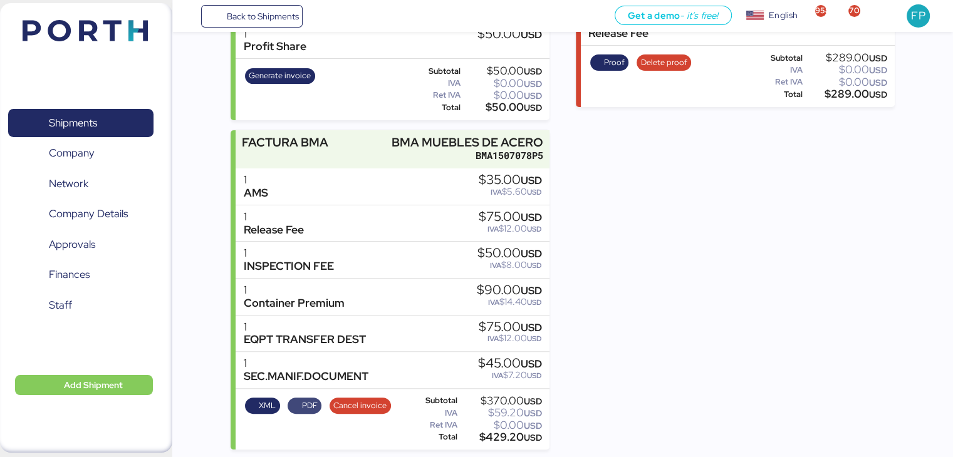
click at [306, 399] on span "PDF" at bounding box center [310, 406] width 16 height 14
click at [123, 132] on span "Shipments" at bounding box center [80, 123] width 135 height 18
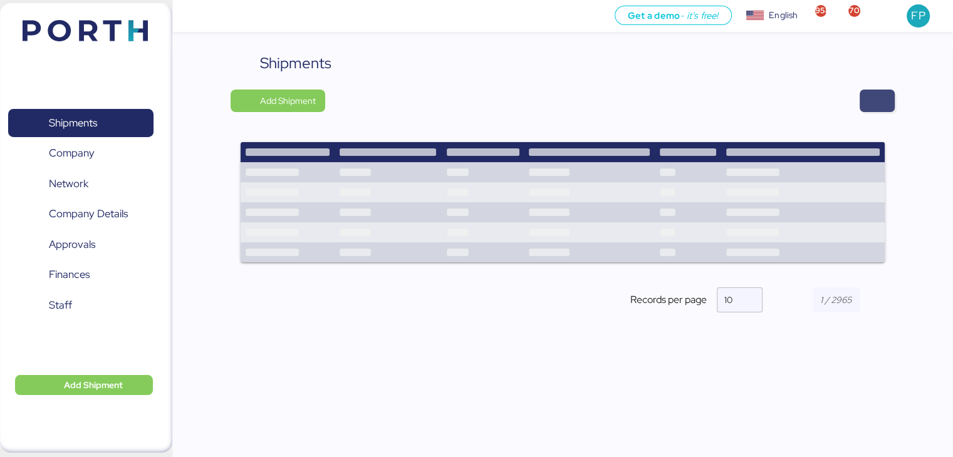
click at [881, 108] on span "button" at bounding box center [877, 101] width 15 height 18
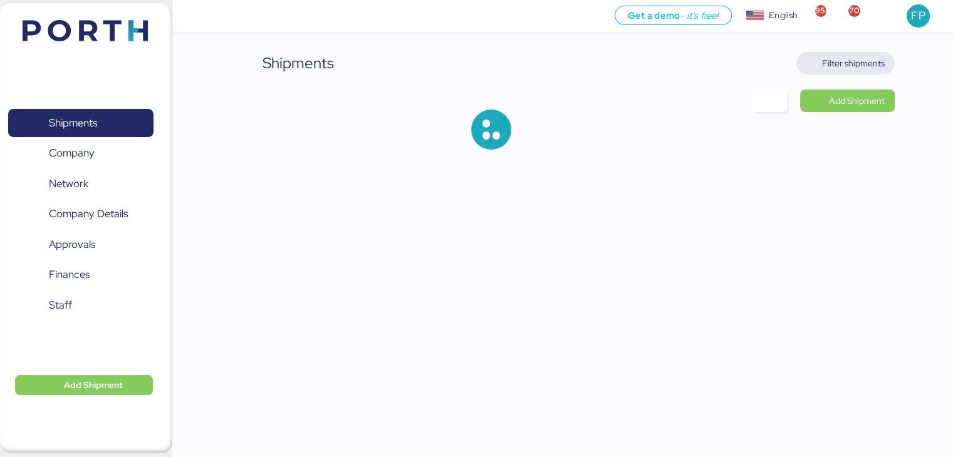
click at [841, 58] on span "Filter shipments" at bounding box center [853, 63] width 63 height 15
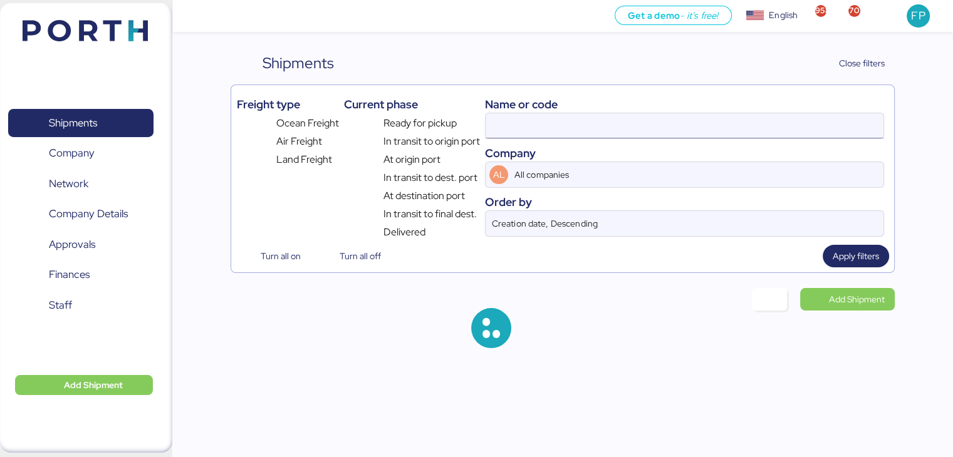
click at [519, 131] on input at bounding box center [684, 125] width 397 height 25
click at [519, 131] on input "O0052097" at bounding box center [684, 125] width 397 height 25
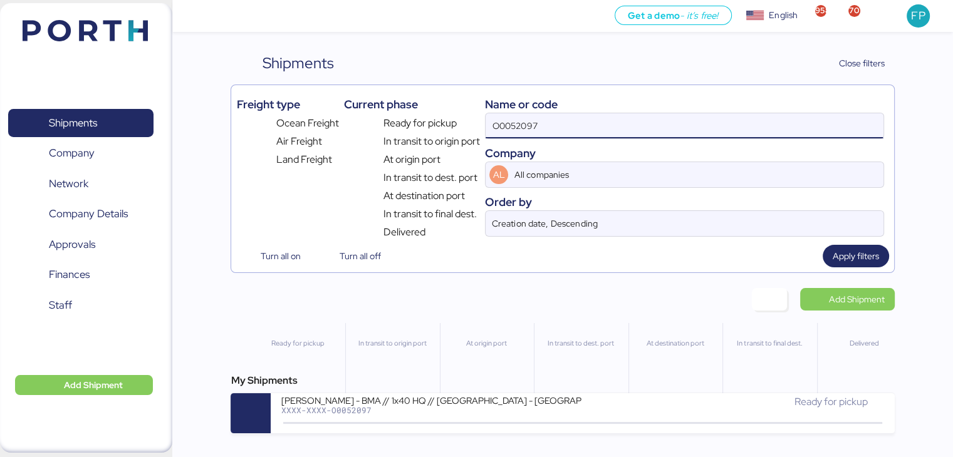
click at [519, 131] on input "O0052097" at bounding box center [684, 125] width 397 height 25
paste input "219"
type input "O0052219"
click at [395, 394] on div "My Shipments OCEAN IMPO YAMATO - DESCON / MOI-2521 - YMM-OI-249 / MBL: ONEYTYOF…" at bounding box center [562, 403] width 663 height 60
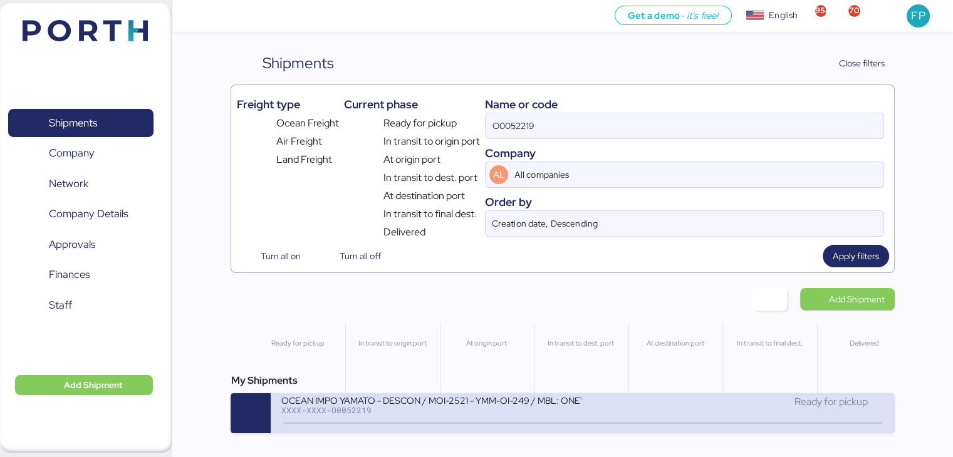
click at [396, 398] on div "OCEAN IMPO YAMATO - DESCON / MOI-2521 - YMM-OI-249 / MBL: ONEYTYOFF9545600 - HB…" at bounding box center [431, 400] width 301 height 11
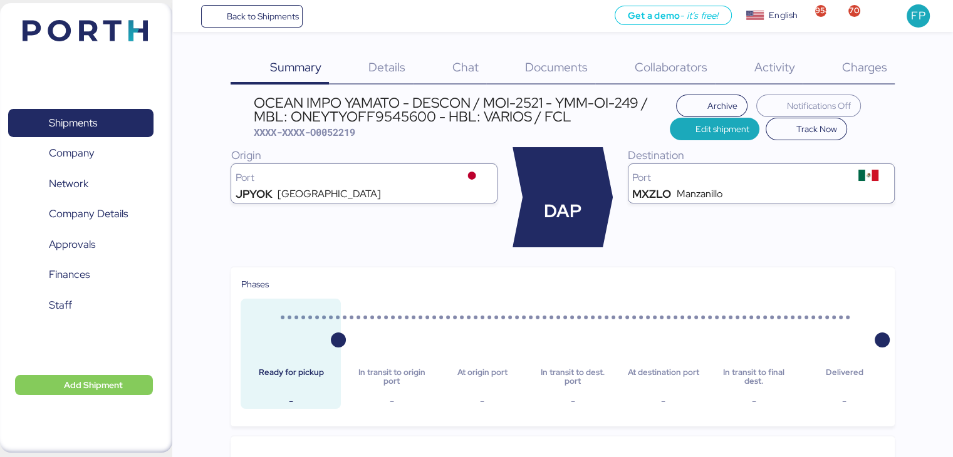
click at [851, 63] on span "Charges" at bounding box center [863, 67] width 45 height 16
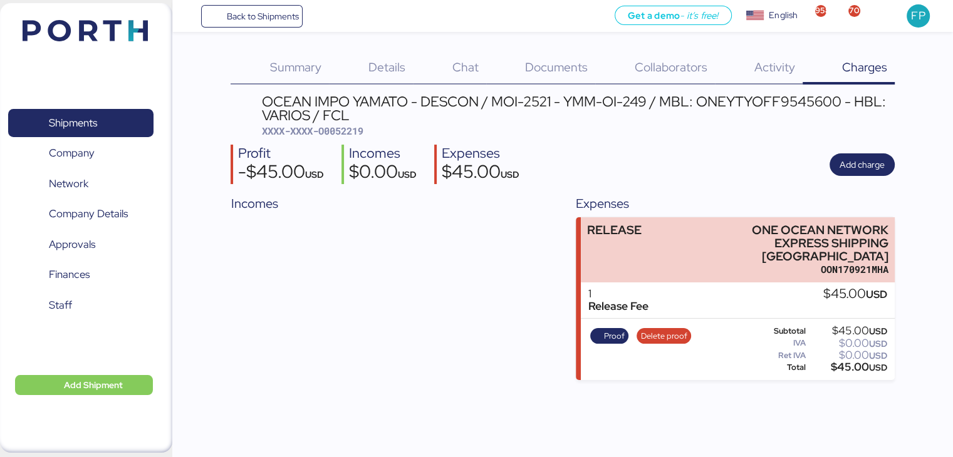
click at [333, 133] on span "XXXX-XXXX-O0052219" at bounding box center [312, 131] width 101 height 13
copy span "O0052219"
click at [609, 330] on span "Proof" at bounding box center [614, 337] width 21 height 14
copy div "ONE OCEAN NETWORK EXPRESS SHIPPING [GEOGRAPHIC_DATA]"
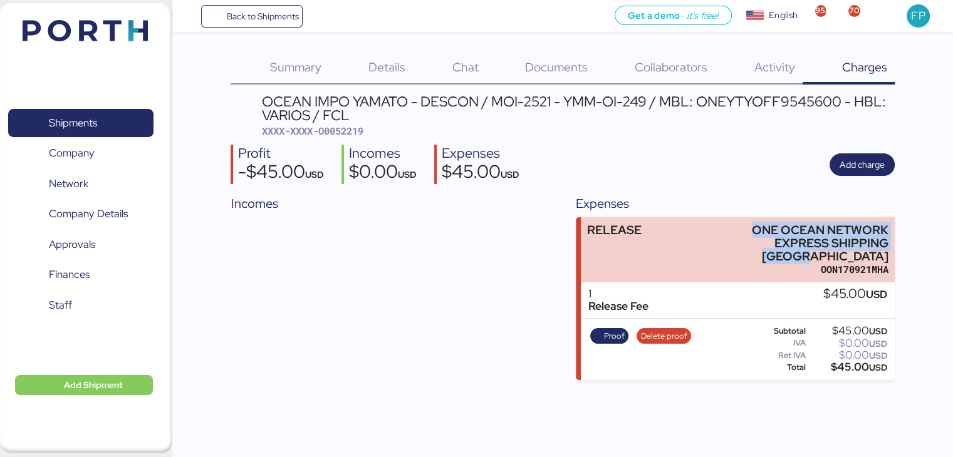
drag, startPoint x: 754, startPoint y: 221, endPoint x: 903, endPoint y: 241, distance: 151.2
click at [903, 241] on div "Summary 0 Details 0 Chat 0 Documents 0 Collaborators 0 Activity 0 Charges 0 OCE…" at bounding box center [476, 190] width 953 height 380
click at [619, 330] on span "Proof" at bounding box center [614, 337] width 21 height 14
click at [108, 130] on span "Shipments" at bounding box center [80, 123] width 135 height 18
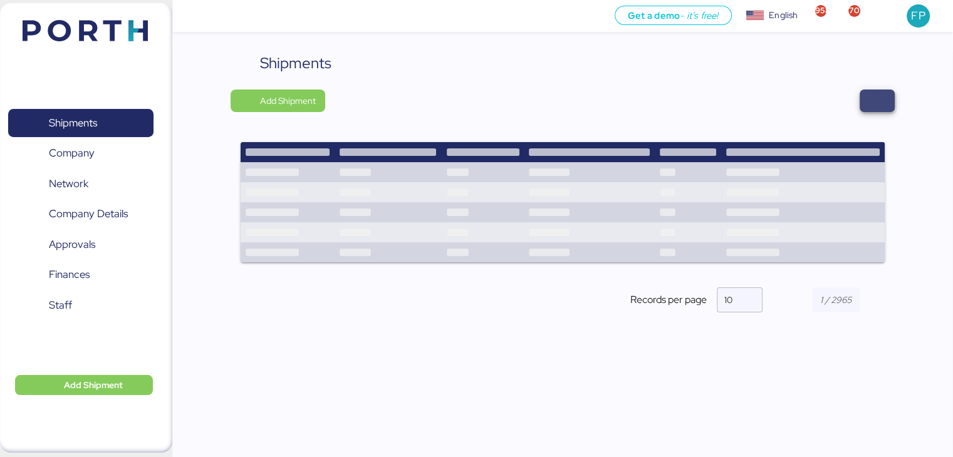
click at [882, 107] on span "button" at bounding box center [877, 101] width 15 height 18
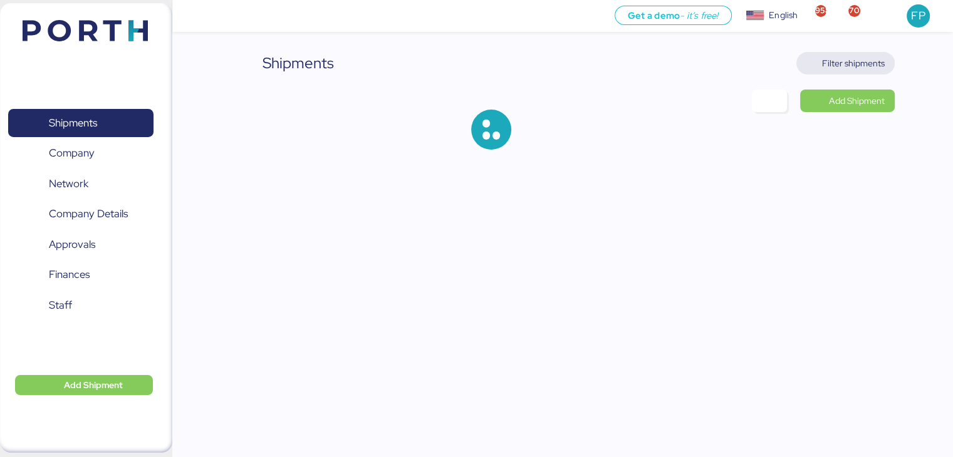
click at [855, 60] on span "Filter shipments" at bounding box center [853, 63] width 63 height 15
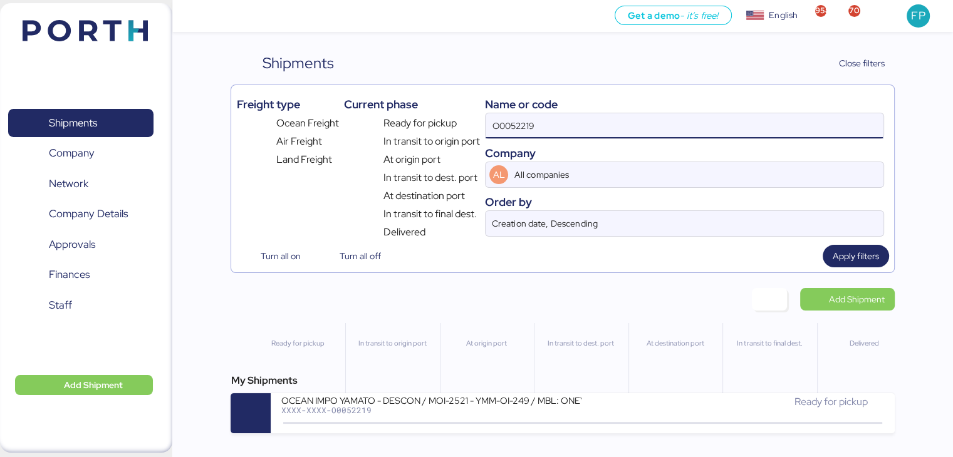
click at [506, 136] on input "O0052219" at bounding box center [684, 125] width 397 height 25
paste input "5"
type input "O0052215"
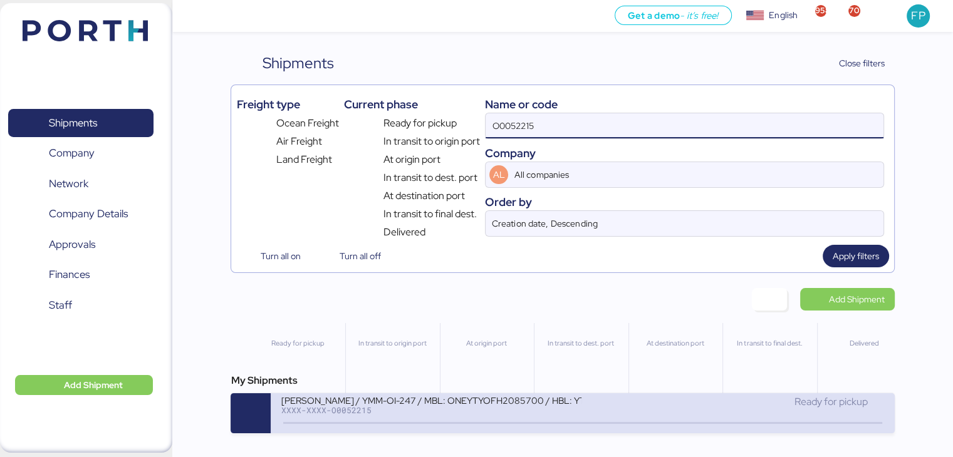
click at [455, 401] on div "[PERSON_NAME] / YMM-OI-247 / MBL: ONEYTYOFH2085700 / HBL: YTJTGI100130 / FCL" at bounding box center [431, 400] width 301 height 11
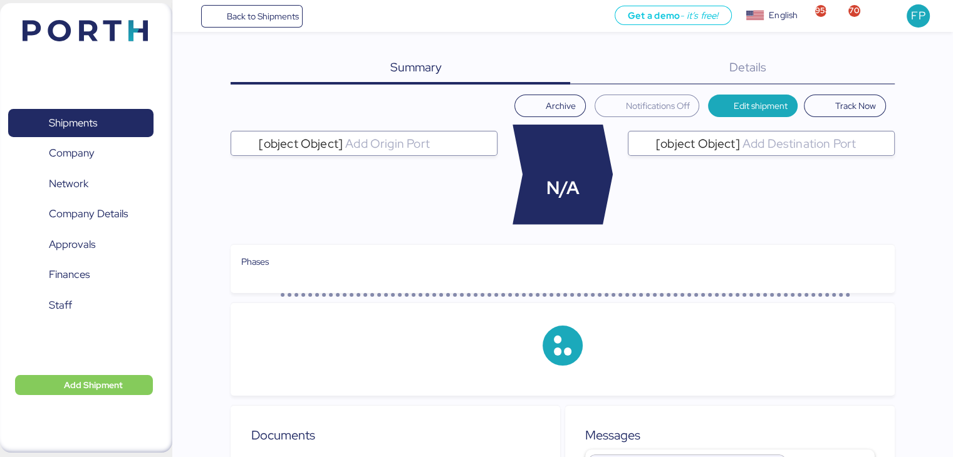
click at [860, 79] on div "Details 0" at bounding box center [732, 68] width 325 height 33
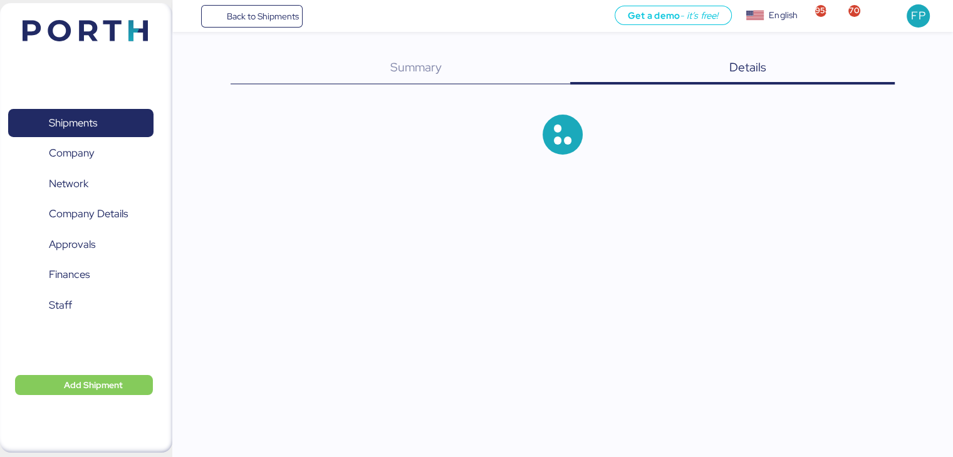
click at [860, 79] on div "Details 0" at bounding box center [732, 68] width 325 height 33
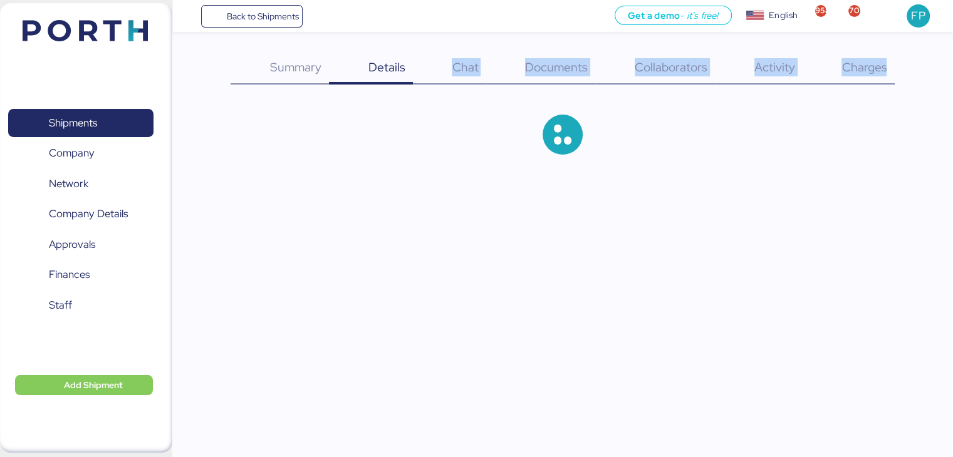
click at [860, 79] on div "Charges 0" at bounding box center [849, 68] width 92 height 33
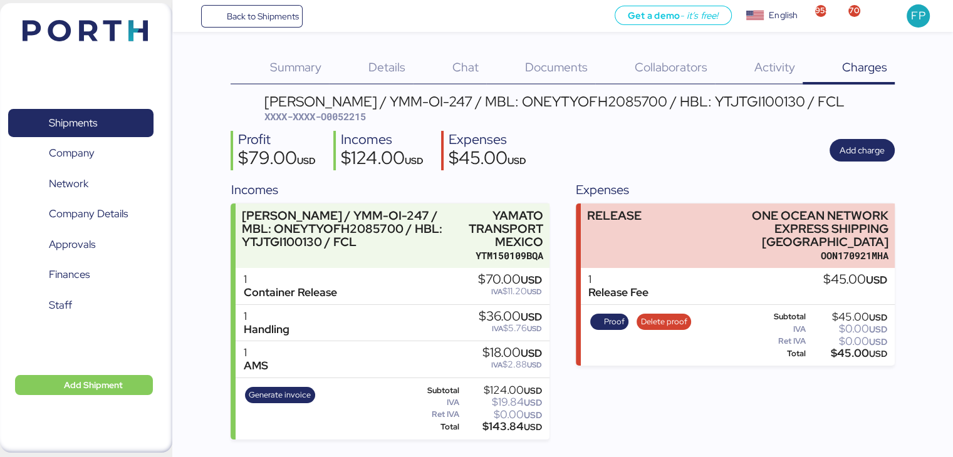
click at [842, 349] on div "$45.00 USD" at bounding box center [847, 353] width 79 height 9
copy div "45.00"
click at [610, 315] on span "Proof" at bounding box center [614, 322] width 21 height 14
click at [108, 127] on span "Shipments" at bounding box center [80, 123] width 135 height 18
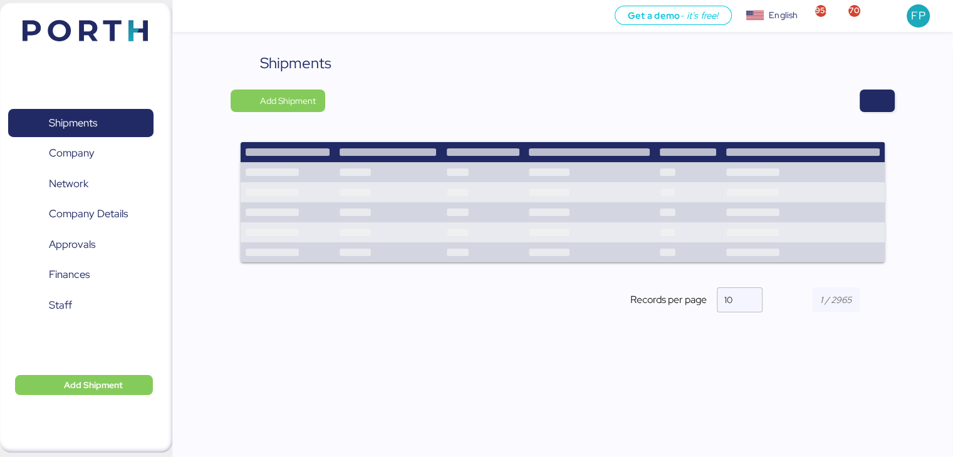
click at [897, 104] on div "Shipments Add Shipment Records per page 10" at bounding box center [562, 260] width 781 height 416
click at [880, 100] on span "button" at bounding box center [877, 101] width 15 height 18
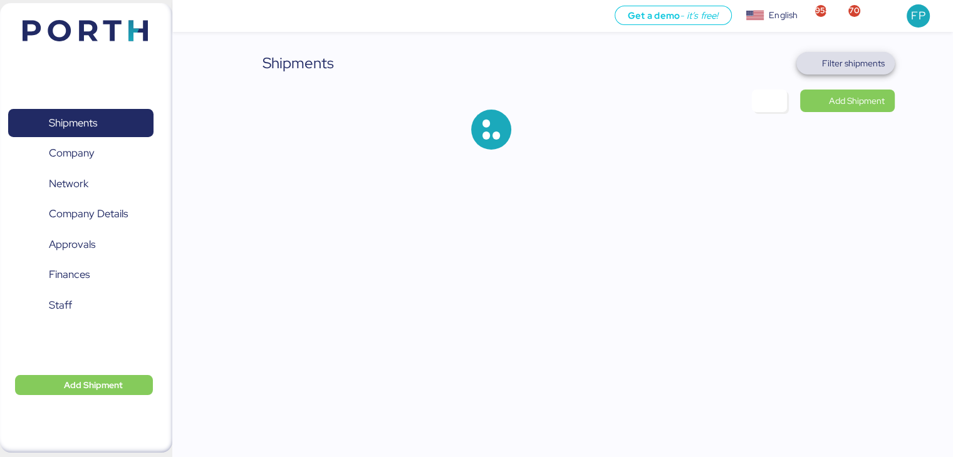
click at [842, 70] on span "Filter shipments" at bounding box center [853, 63] width 63 height 15
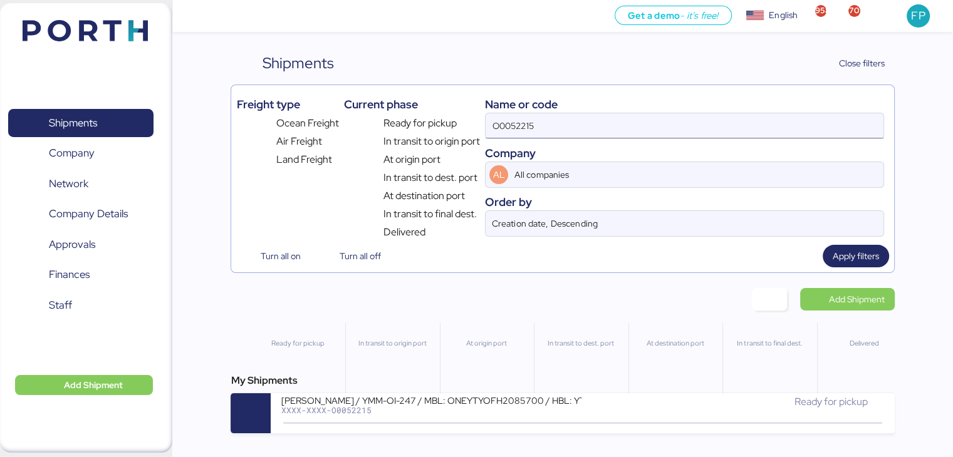
click at [518, 128] on input "O0052215" at bounding box center [684, 125] width 397 height 25
paste input "178"
type input "O0052178"
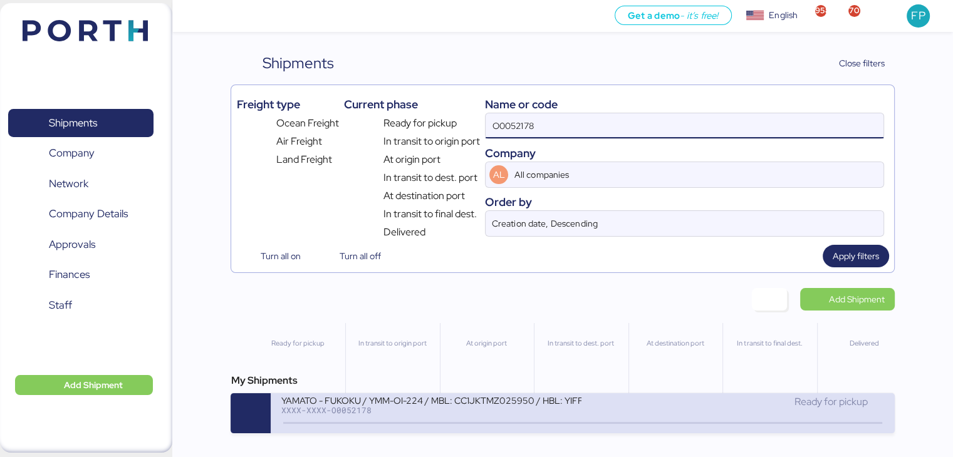
click at [534, 419] on div "YAMATO - FUKOKU / YMM-OI-224 / MBL: CC1JKTMZ025950 / HBL: YIFFW0166695 / LCL XX…" at bounding box center [432, 408] width 302 height 27
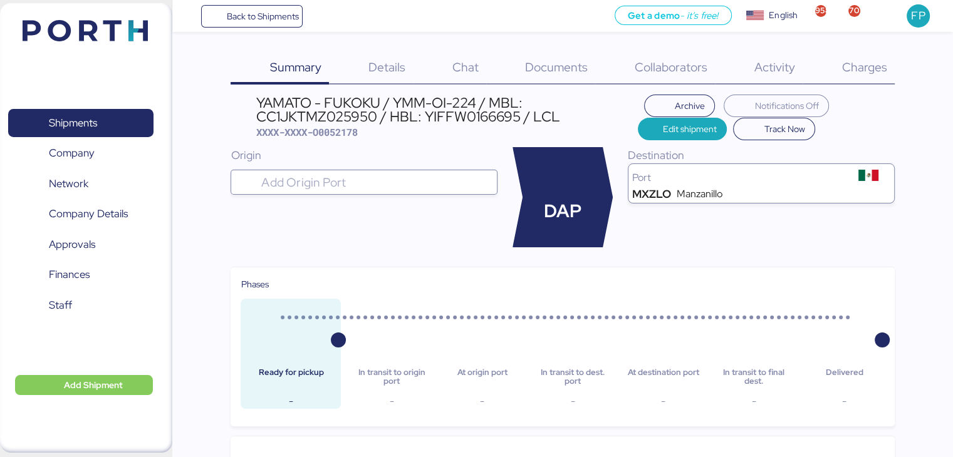
click at [888, 56] on div "Charges 0" at bounding box center [849, 68] width 92 height 33
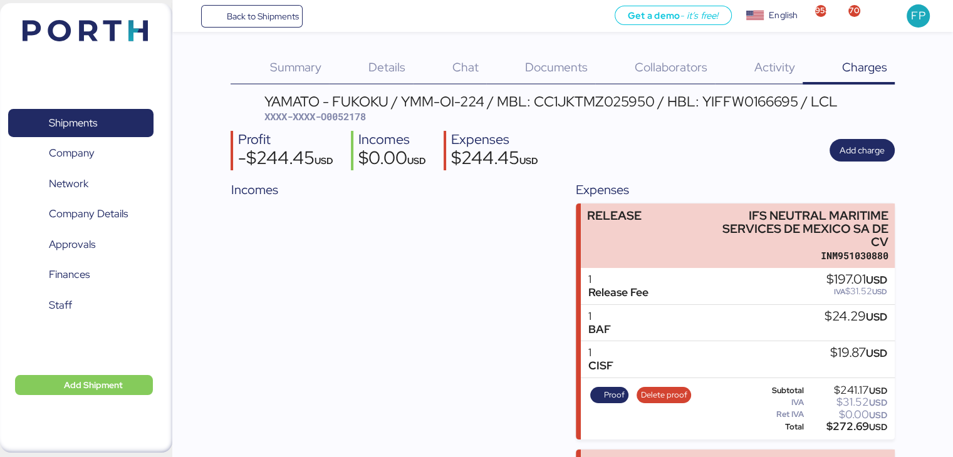
click at [361, 115] on span "XXXX-XXXX-O0052178" at bounding box center [314, 116] width 101 height 13
copy span "O0052178"
drag, startPoint x: 80, startPoint y: 119, endPoint x: 95, endPoint y: 122, distance: 15.2
click at [80, 119] on span "Shipments" at bounding box center [73, 123] width 48 height 18
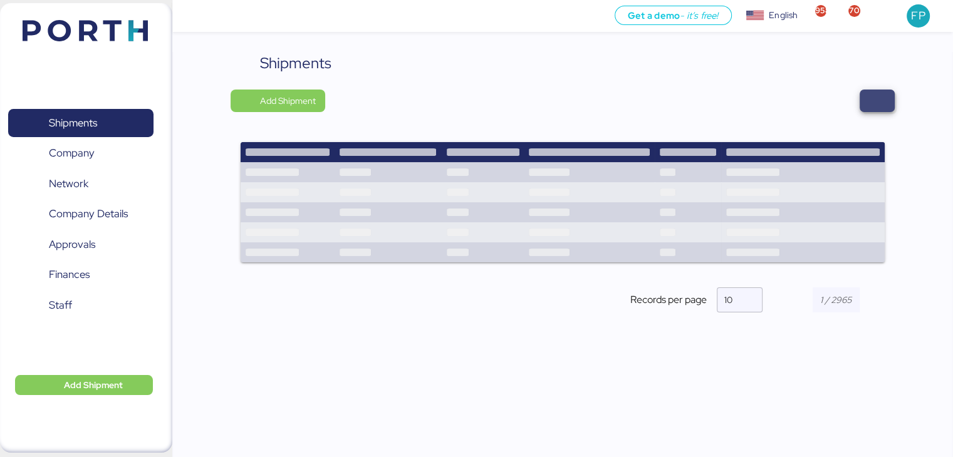
click at [875, 105] on span "button" at bounding box center [877, 101] width 15 height 18
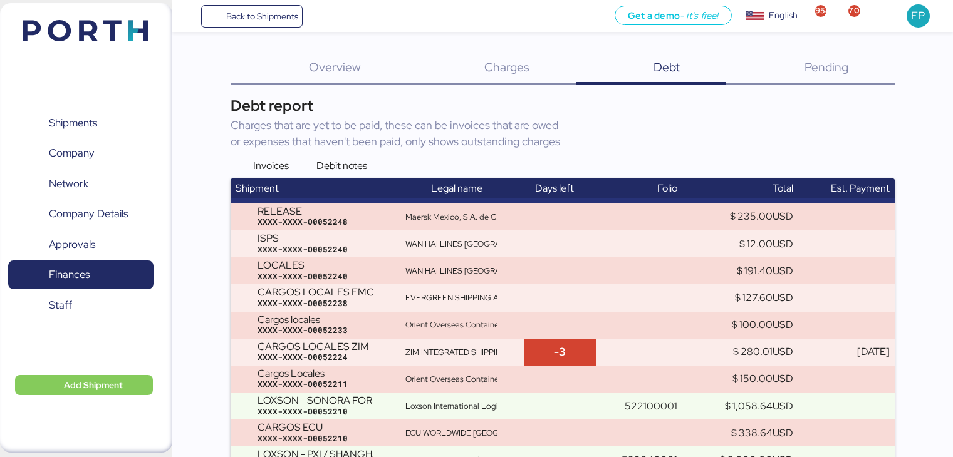
scroll to position [2341, 0]
